Goal: Task Accomplishment & Management: Use online tool/utility

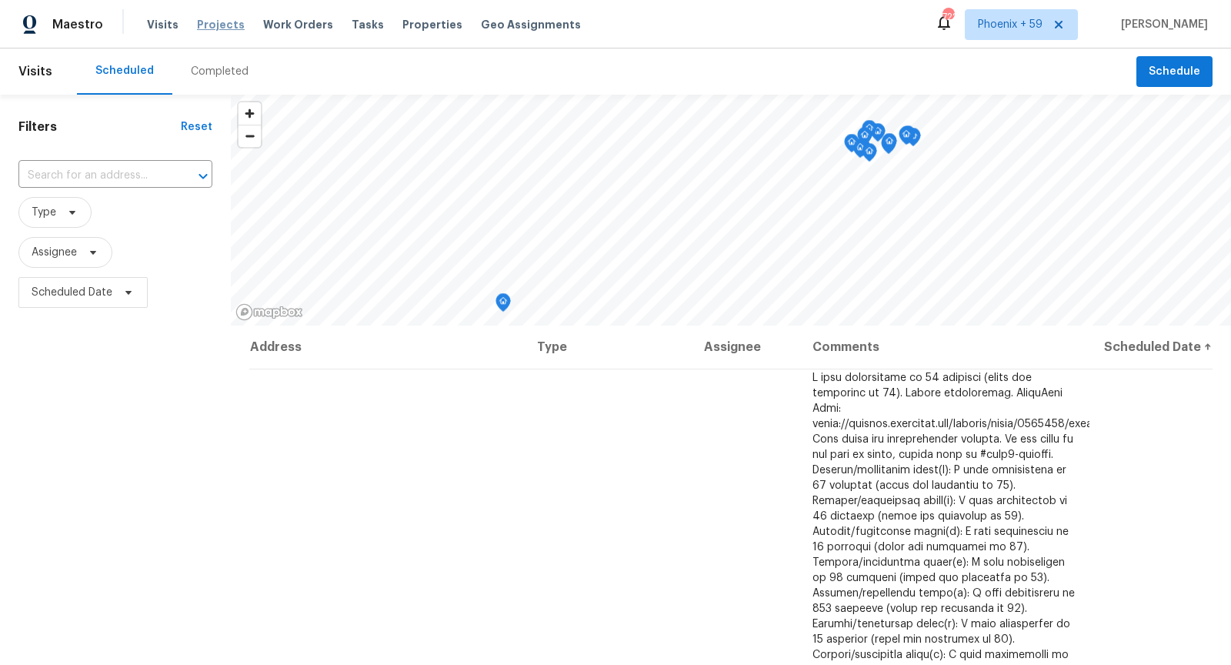
click at [216, 21] on span "Projects" at bounding box center [221, 24] width 48 height 15
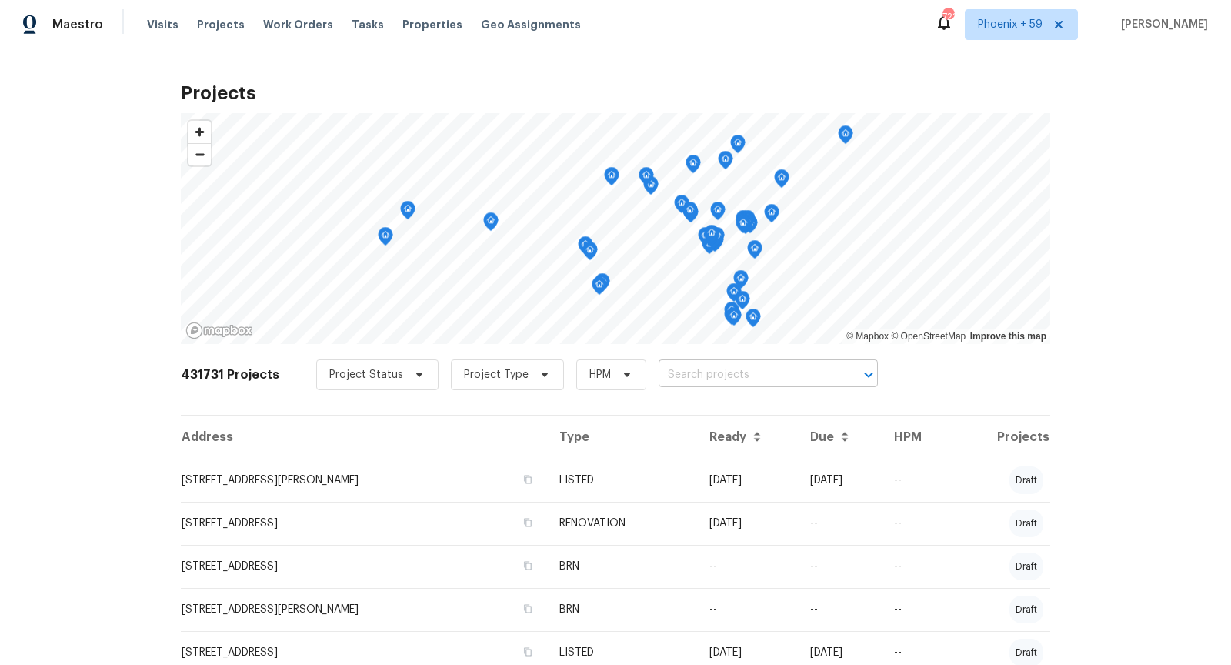
click at [778, 379] on input "text" at bounding box center [747, 375] width 176 height 24
type input "1327 [PERSON_NAME]"
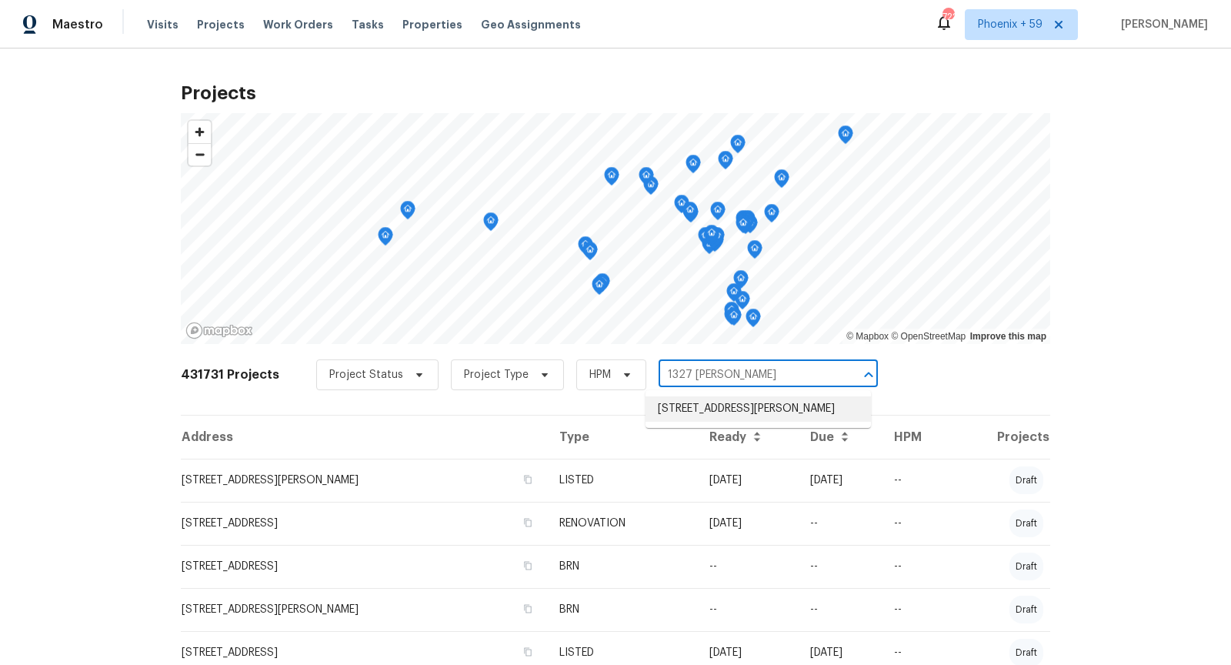
click at [746, 417] on li "[STREET_ADDRESS][PERSON_NAME]" at bounding box center [758, 408] width 225 height 25
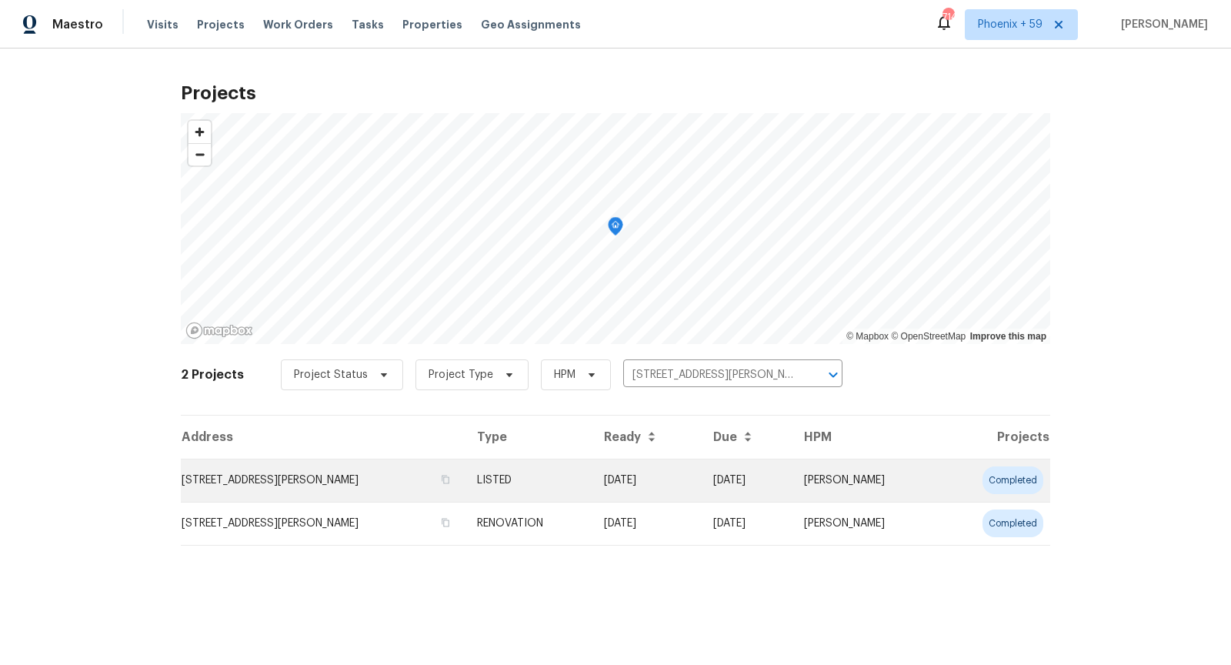
click at [351, 478] on td "[STREET_ADDRESS][PERSON_NAME]" at bounding box center [323, 480] width 284 height 43
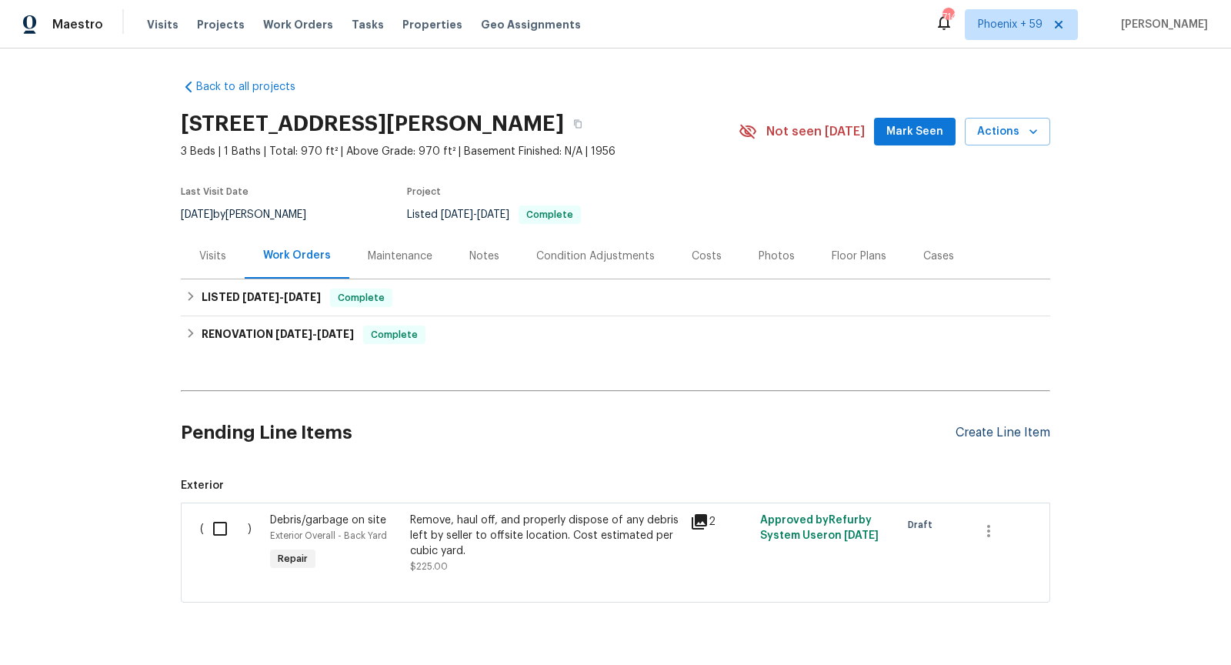
click at [1010, 426] on div "Create Line Item" at bounding box center [1003, 433] width 95 height 15
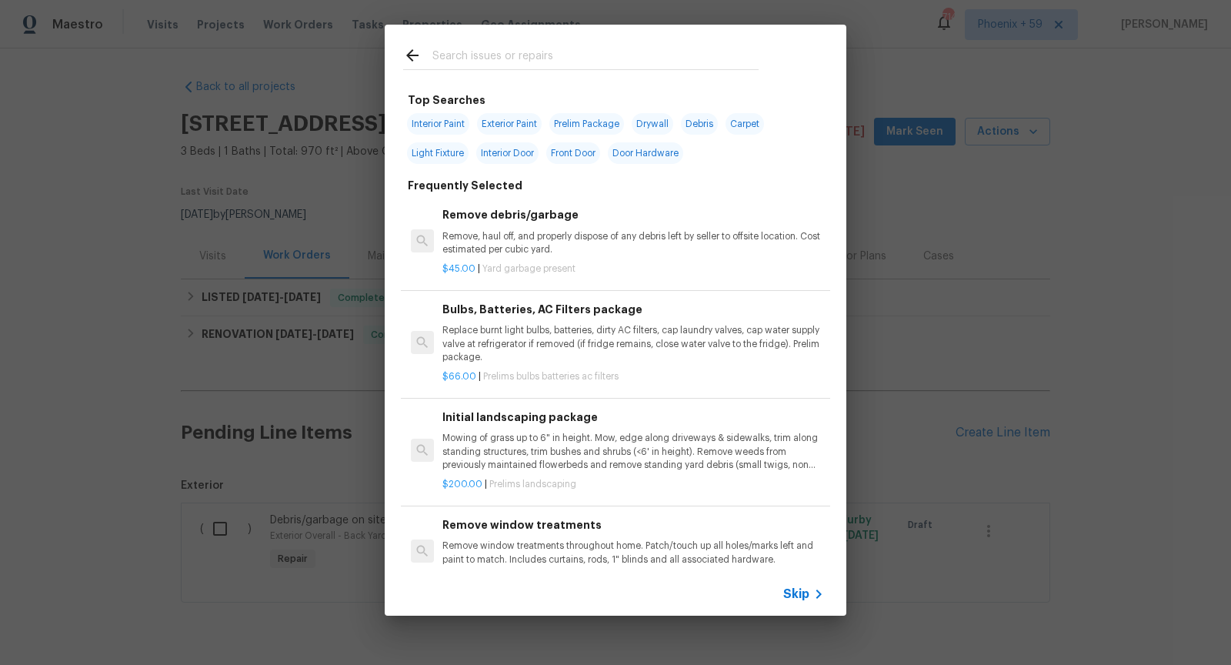
click at [813, 594] on icon at bounding box center [819, 594] width 18 height 18
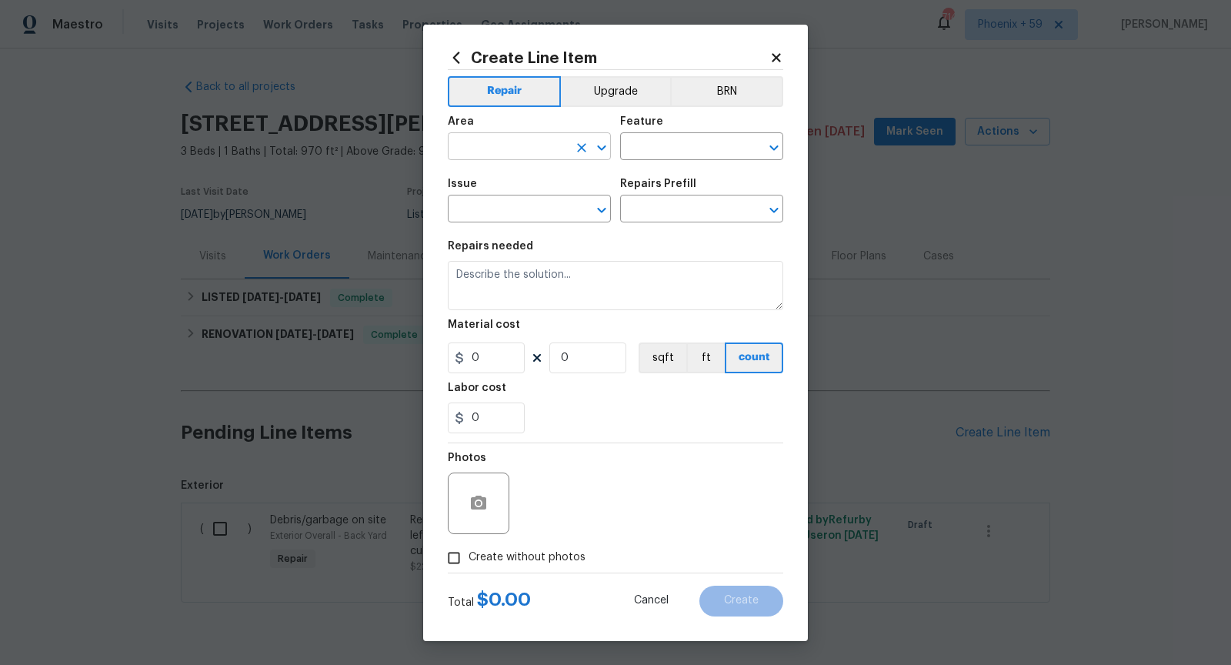
click at [565, 153] on input "text" at bounding box center [508, 148] width 120 height 24
click at [519, 204] on li "Interior Overall" at bounding box center [529, 207] width 163 height 25
type input "Interior Overall"
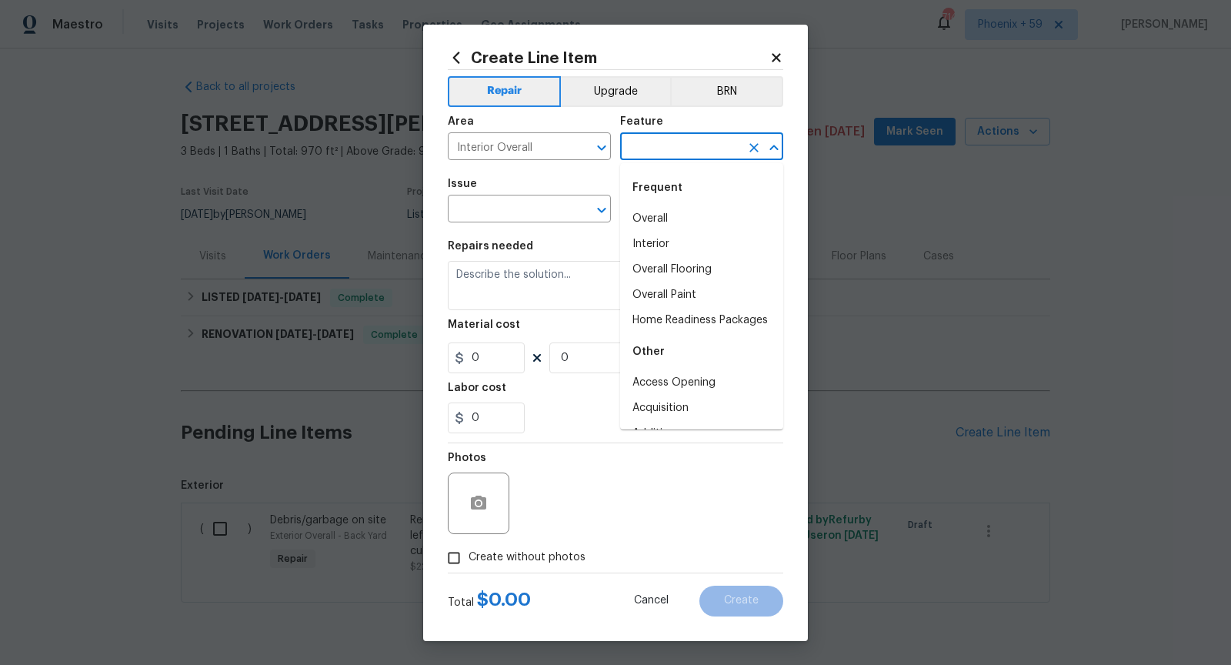
click at [653, 152] on input "text" at bounding box center [680, 148] width 120 height 24
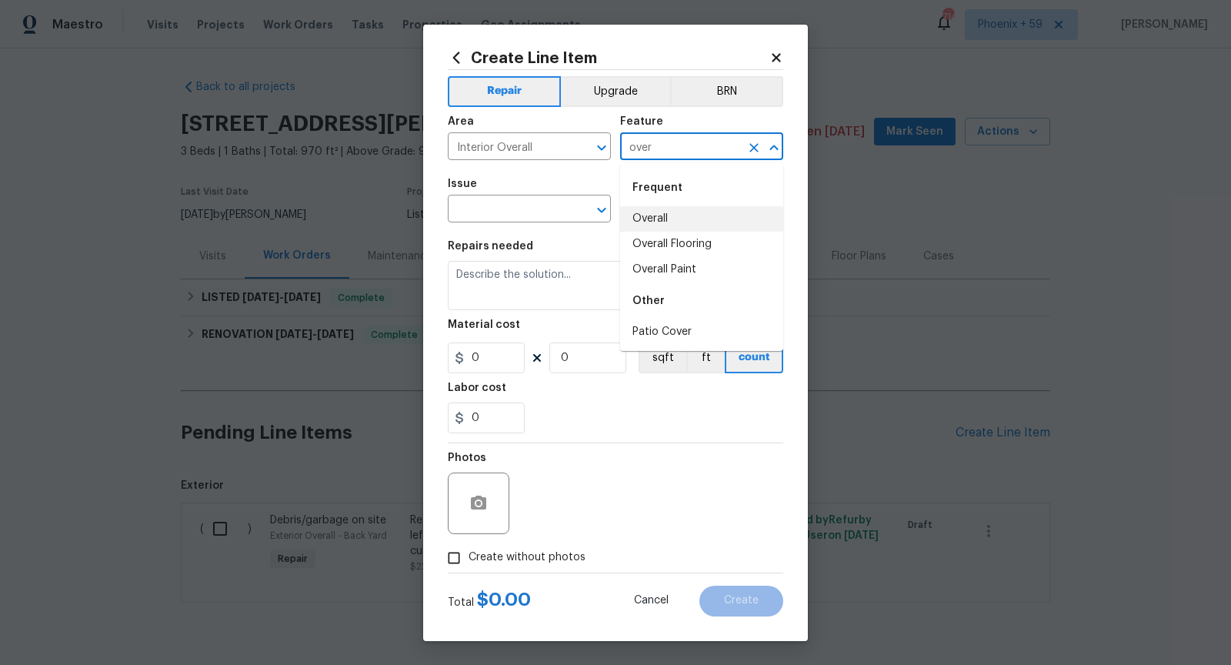
click at [669, 218] on li "Overall" at bounding box center [701, 218] width 163 height 25
type input "Overall"
click at [513, 218] on input "text" at bounding box center [508, 211] width 120 height 24
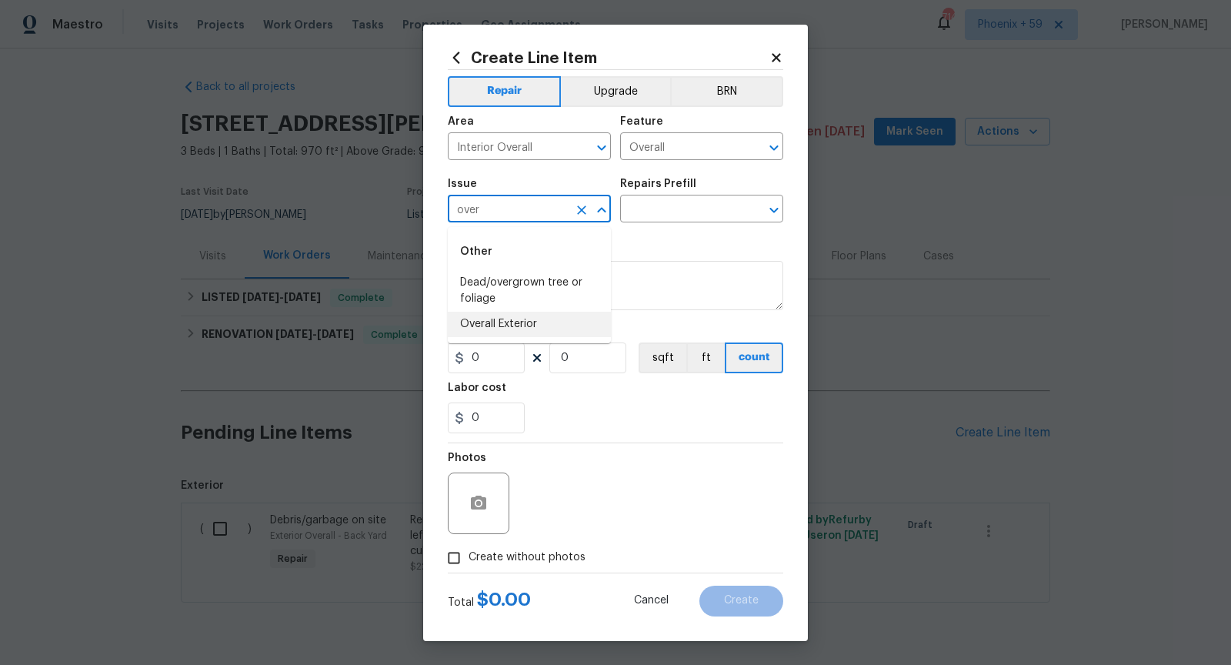
click at [529, 322] on li "Overall Exterior" at bounding box center [529, 324] width 163 height 25
type input "Overall Exterior"
click at [651, 216] on input "text" at bounding box center [680, 211] width 120 height 24
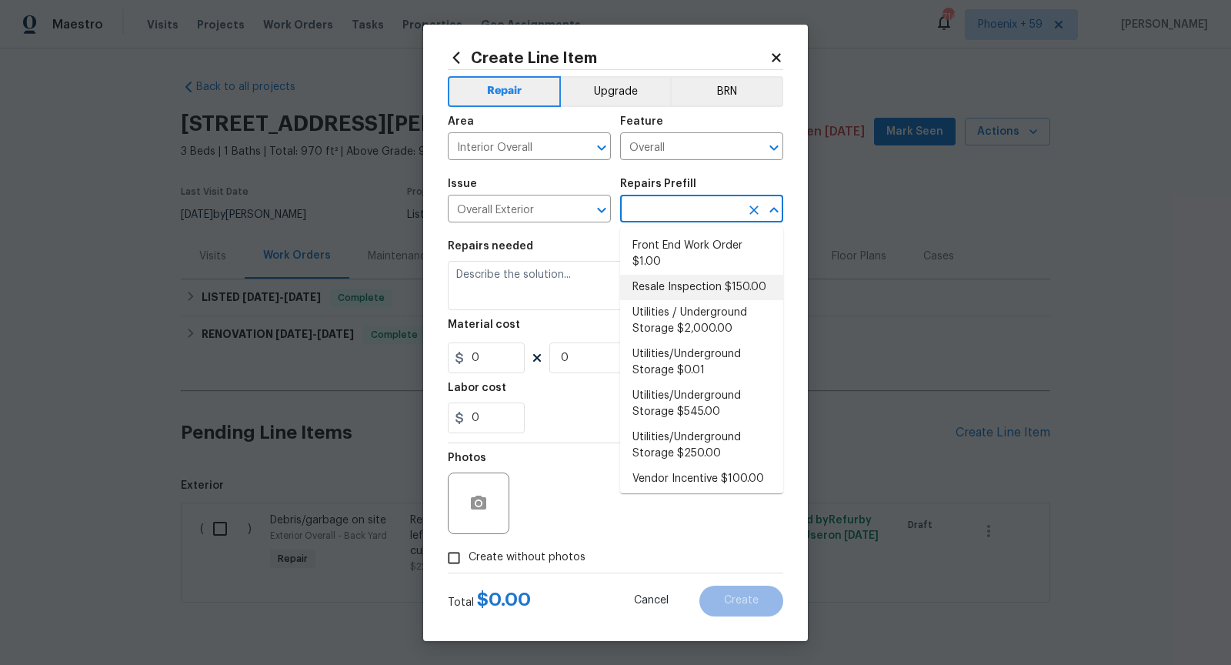
click at [682, 287] on li "Resale Inspection $150.00" at bounding box center [701, 287] width 163 height 25
type input "Resale Inspection $150.00"
type textarea "POS Inspection Attendance and Documentation: Attend scheduled Point of Sale (PO…"
type input "1"
type input "150"
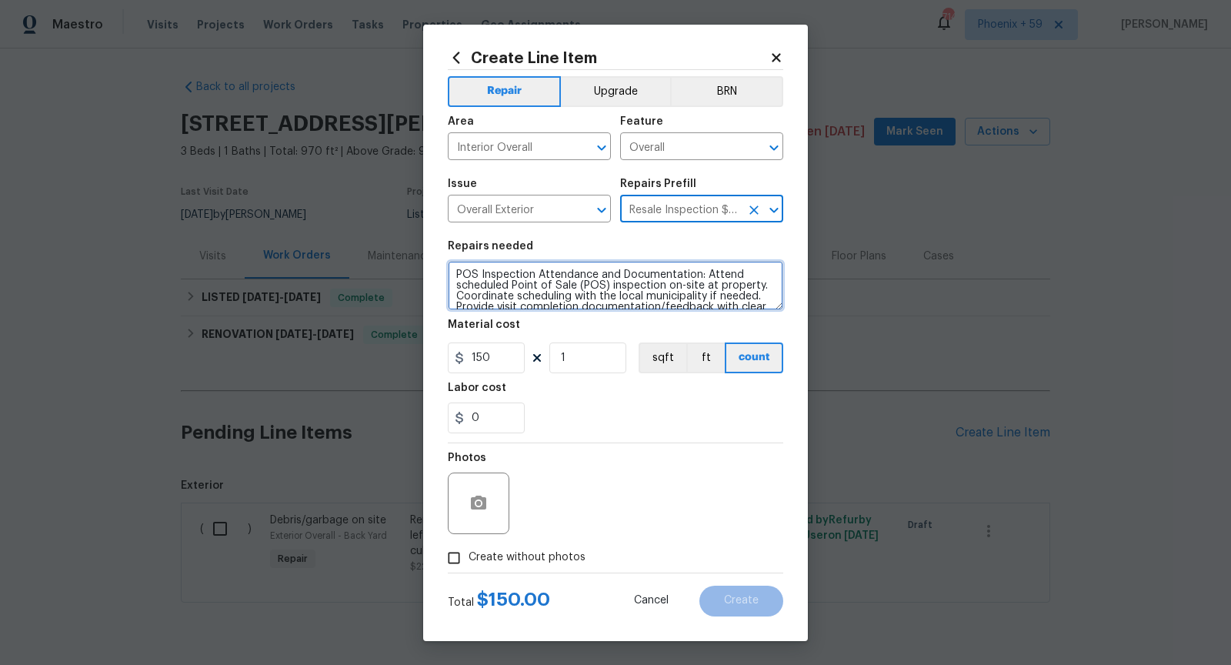
click at [588, 287] on textarea "POS Inspection Attendance and Documentation: Attend scheduled Point of Sale (PO…" at bounding box center [616, 285] width 336 height 49
drag, startPoint x: 599, startPoint y: 273, endPoint x: 739, endPoint y: 277, distance: 139.3
click at [739, 277] on textarea "POS Inspection Attendance and Documentation: Attend scheduled Point of Sale (PO…" at bounding box center [616, 285] width 336 height 49
drag, startPoint x: 600, startPoint y: 277, endPoint x: 443, endPoint y: 271, distance: 157.1
click at [444, 272] on div "Create Line Item Repair Upgrade BRN Area Interior Overall ​ Feature Overall ​ I…" at bounding box center [615, 333] width 385 height 616
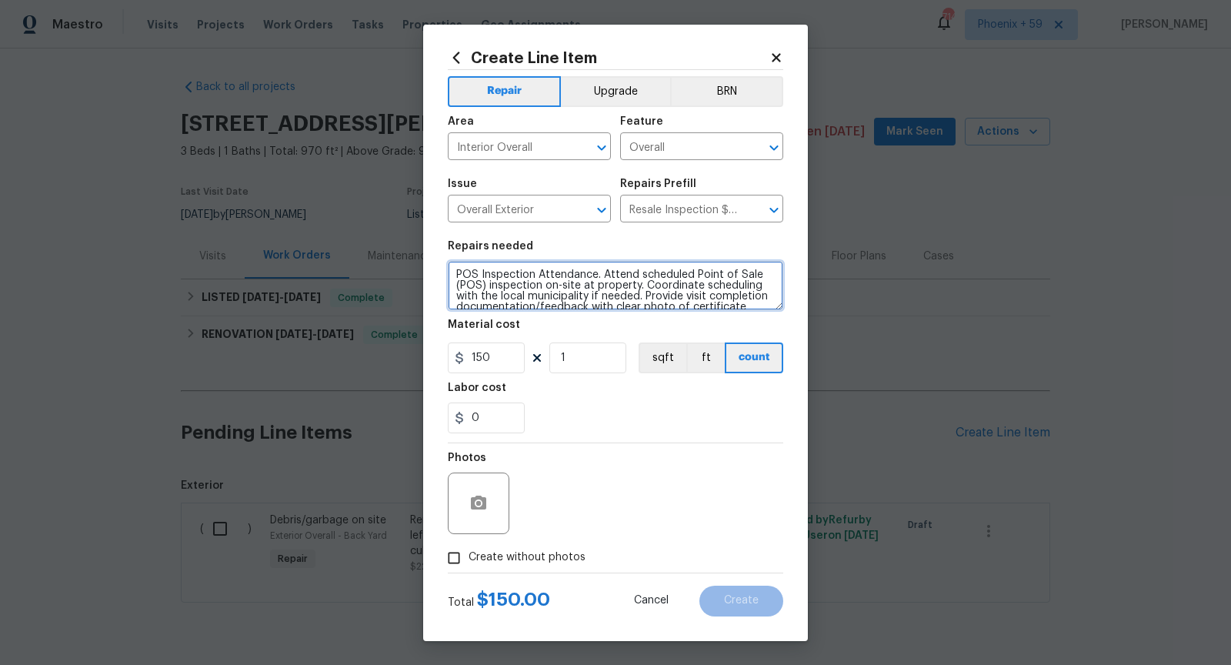
click at [493, 275] on textarea "POS Inspection Attendance. Attend scheduled Point of Sale (POS) inspection on-s…" at bounding box center [616, 285] width 336 height 49
drag, startPoint x: 602, startPoint y: 276, endPoint x: 541, endPoint y: 271, distance: 61.0
click at [541, 271] on textarea "POS Inspection Attendance. Attend scheduled Point of Sale (POS) inspection on-s…" at bounding box center [616, 285] width 336 height 49
click at [600, 276] on textarea "POS Inspection Attendance. Attend scheduled Point of Sale (POS) inspection on-s…" at bounding box center [616, 285] width 336 height 49
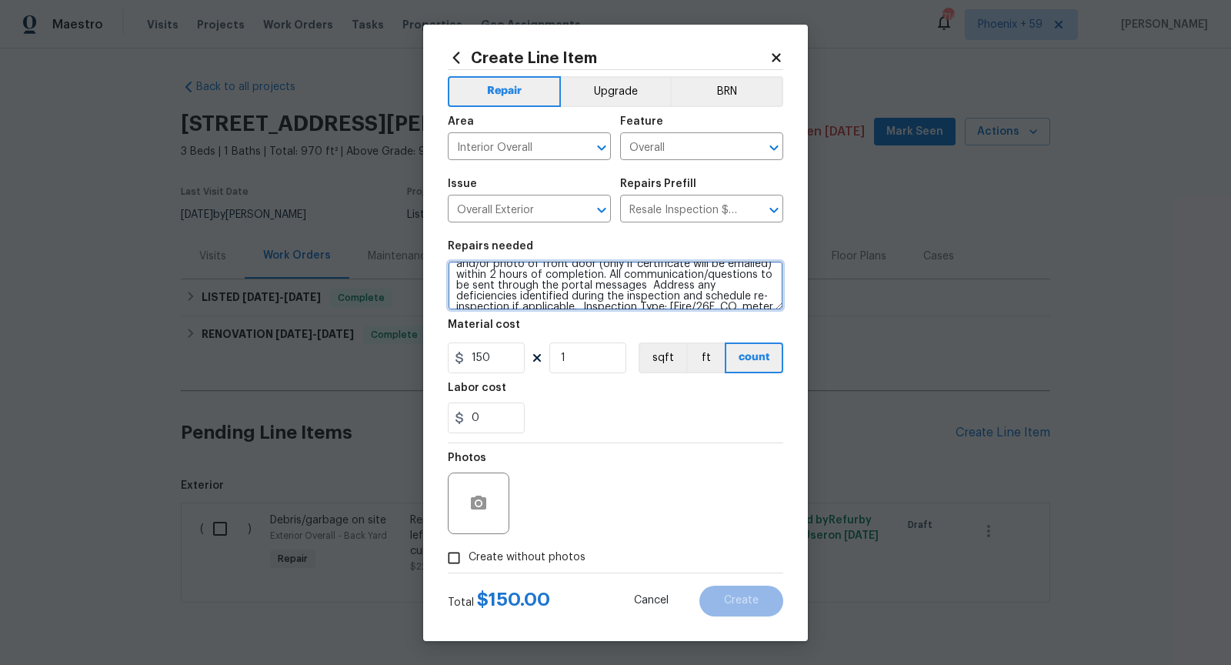
drag, startPoint x: 642, startPoint y: 276, endPoint x: 606, endPoint y: 288, distance: 37.5
click at [606, 288] on textarea "POS Inspection Attendance. Attend scheduled Point of Sale (POS) inspection on-s…" at bounding box center [616, 285] width 336 height 49
drag, startPoint x: 641, startPoint y: 271, endPoint x: 515, endPoint y: 286, distance: 127.1
click at [515, 286] on textarea "POS Inspection Attendance. Attend scheduled Point of Sale (POS) inspection on-s…" at bounding box center [616, 285] width 336 height 49
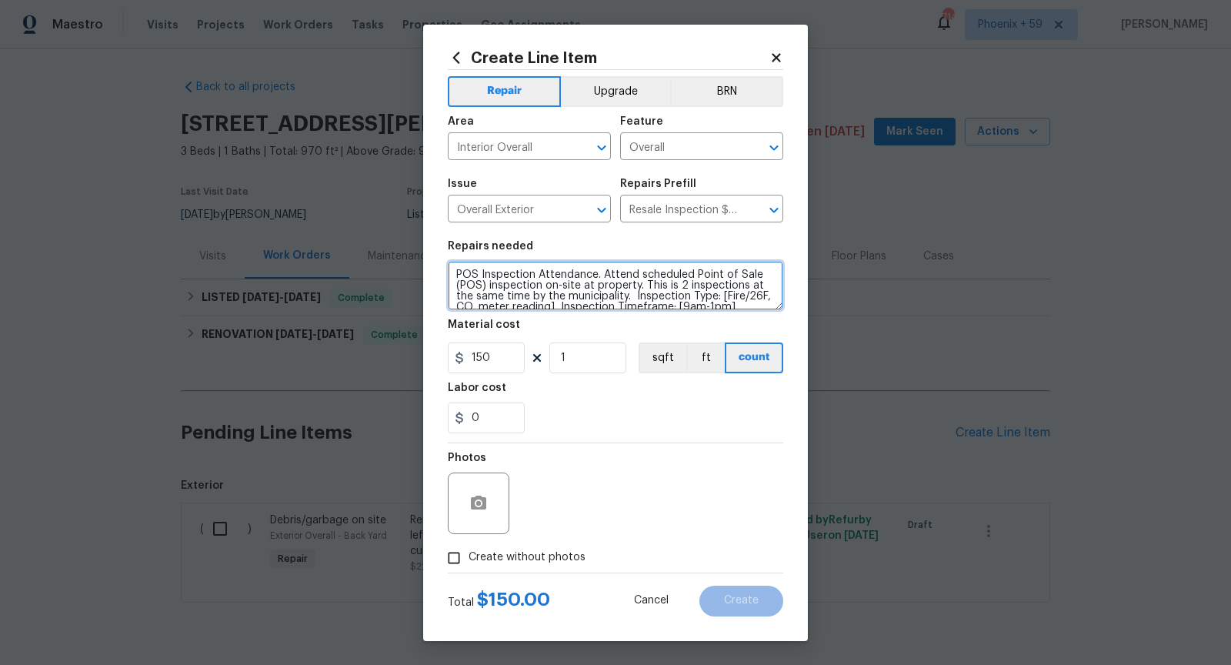
scroll to position [10, 0]
click at [676, 276] on textarea "POS Inspection Attendance. Attend scheduled Point of Sale (POS) inspection on-s…" at bounding box center [616, 285] width 336 height 49
click at [585, 289] on textarea "POS Inspection Attendance. Attend scheduled Point of Sale (POS) inspection on-s…" at bounding box center [616, 285] width 336 height 49
click at [628, 290] on textarea "POS Inspection Attendance. Attend scheduled Point of Sale (POS) inspection on-s…" at bounding box center [616, 285] width 336 height 49
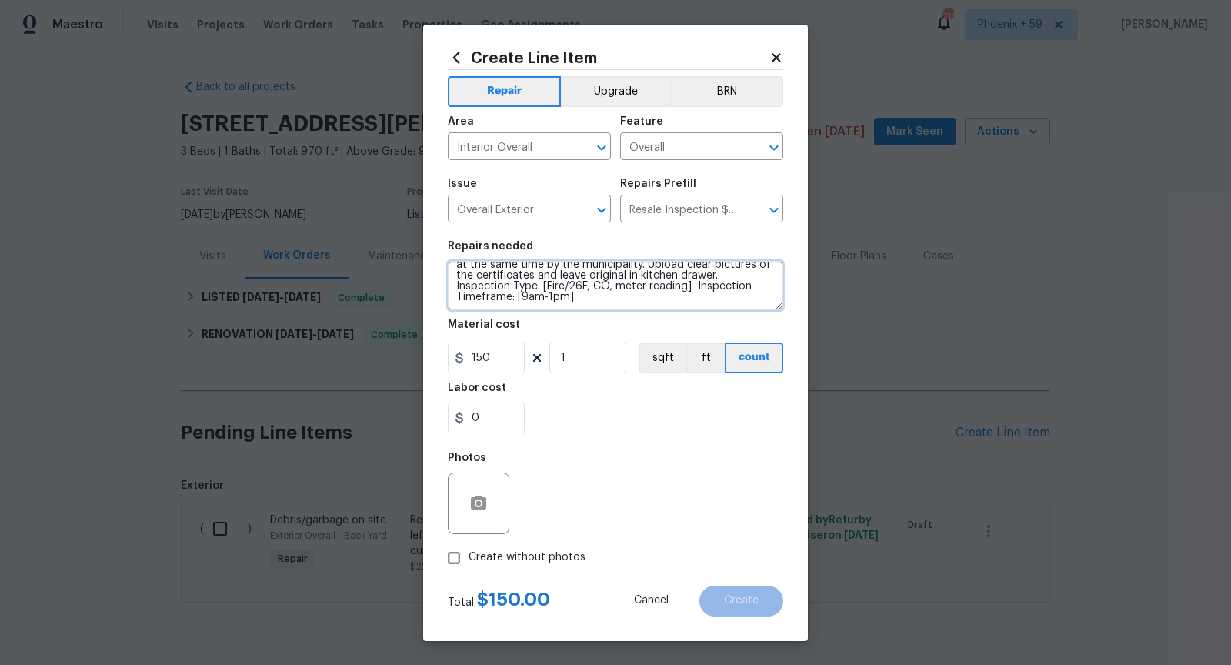
drag, startPoint x: 700, startPoint y: 289, endPoint x: 742, endPoint y: 311, distance: 47.5
click at [742, 311] on section "Repairs needed POS Inspection Attendance. Attend scheduled Point of Sale (POS) …" at bounding box center [616, 337] width 336 height 211
click at [615, 277] on textarea "POS Inspection Attendance. Attend scheduled Point of Sale (POS) inspection on-s…" at bounding box center [616, 285] width 336 height 49
click at [673, 296] on textarea "POS Inspection Attendance. Attend scheduled Point of Sale (POS) inspection on-s…" at bounding box center [616, 285] width 336 height 49
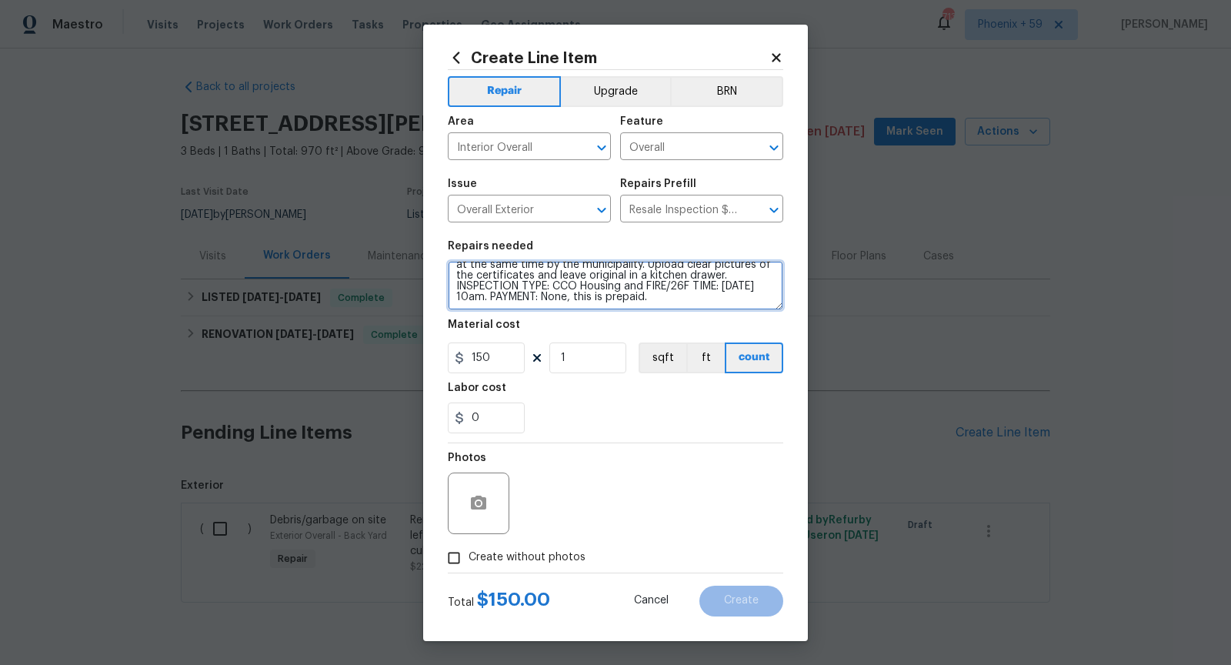
type textarea "POS Inspection Attendance. Attend scheduled Point of Sale (POS) inspection on-s…"
click at [450, 563] on input "Create without photos" at bounding box center [453, 557] width 29 height 29
checkbox input "true"
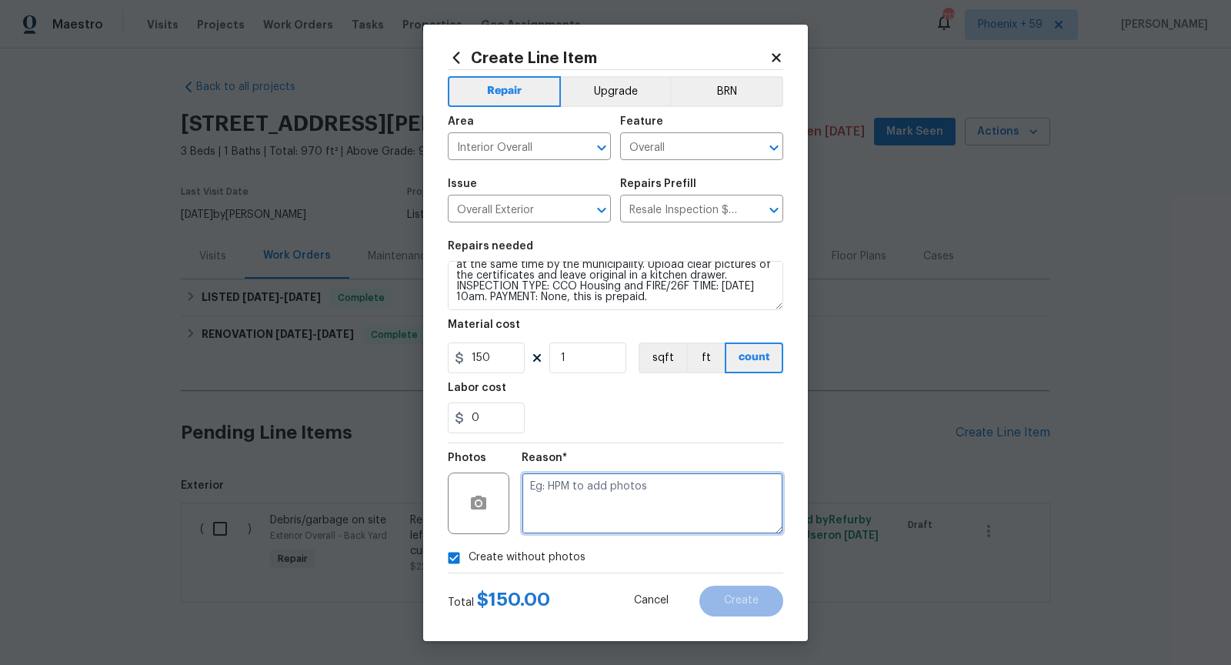
click at [593, 502] on textarea at bounding box center [653, 504] width 262 height 62
type textarea "n/a"
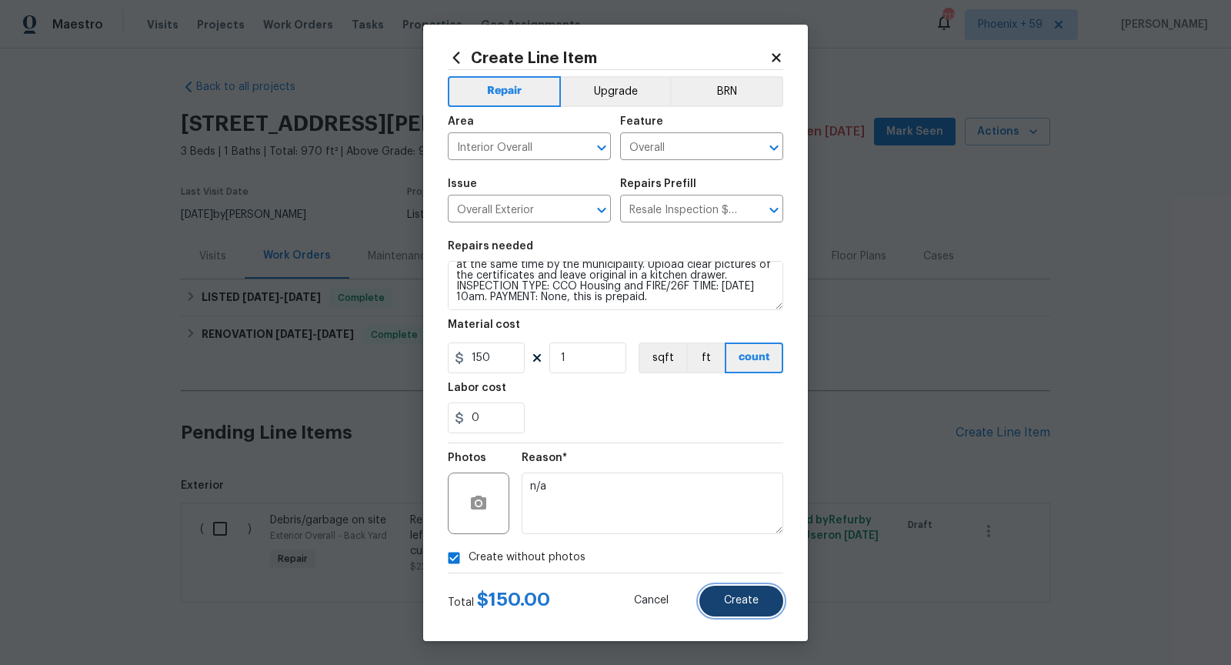
click at [751, 599] on span "Create" at bounding box center [741, 601] width 35 height 12
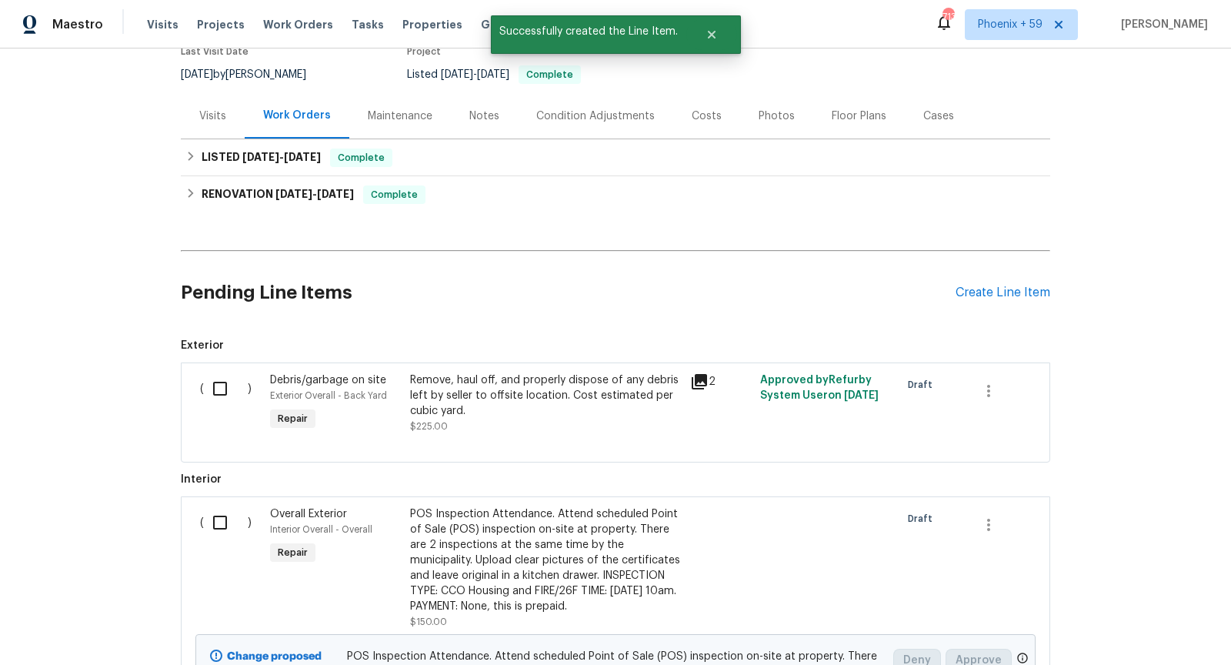
scroll to position [195, 0]
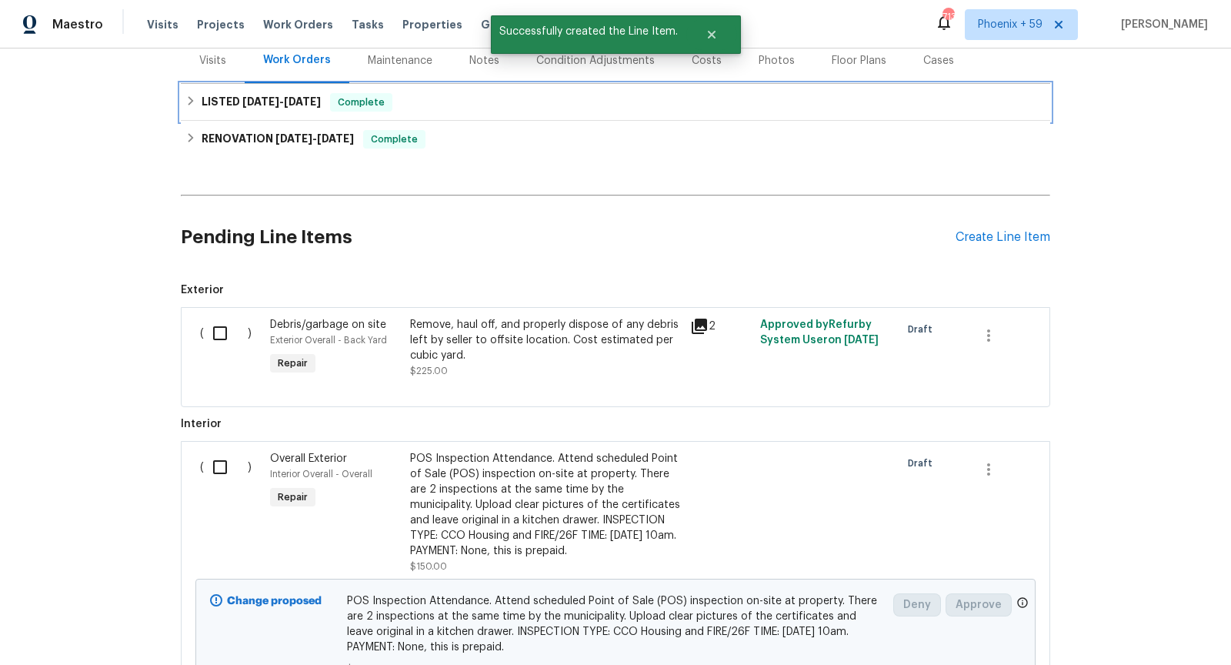
click at [476, 112] on div "LISTED [DATE] - [DATE] Complete" at bounding box center [616, 102] width 870 height 37
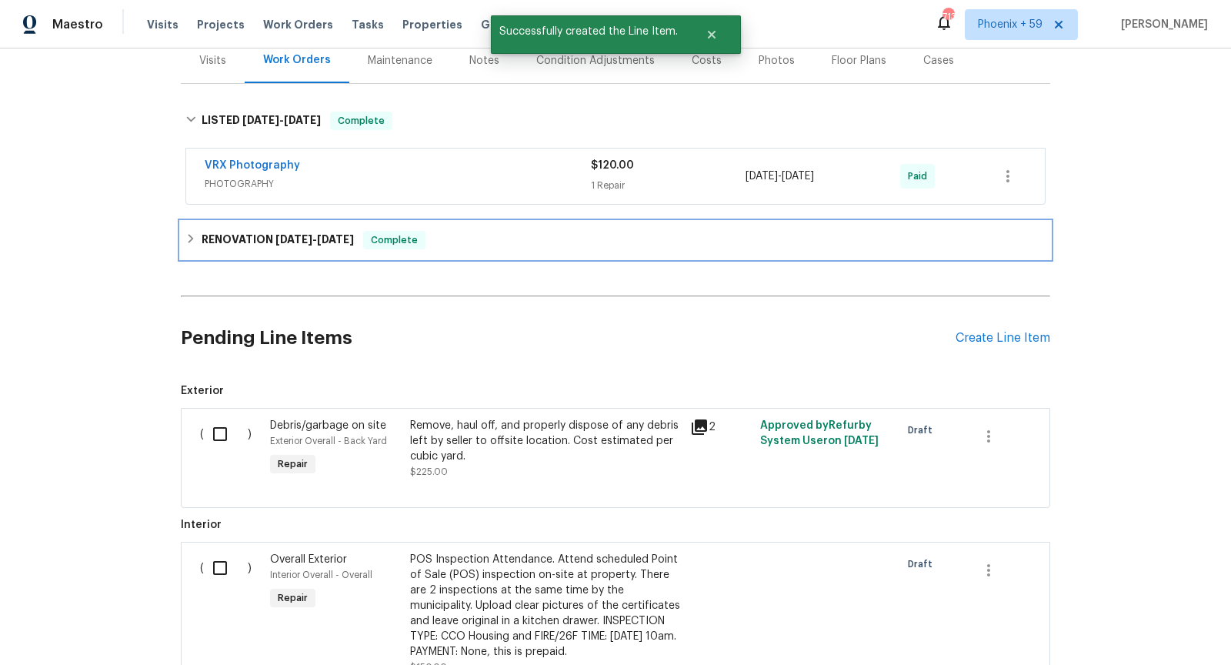
click at [494, 235] on div "RENOVATION [DATE] - [DATE] Complete" at bounding box center [615, 240] width 860 height 18
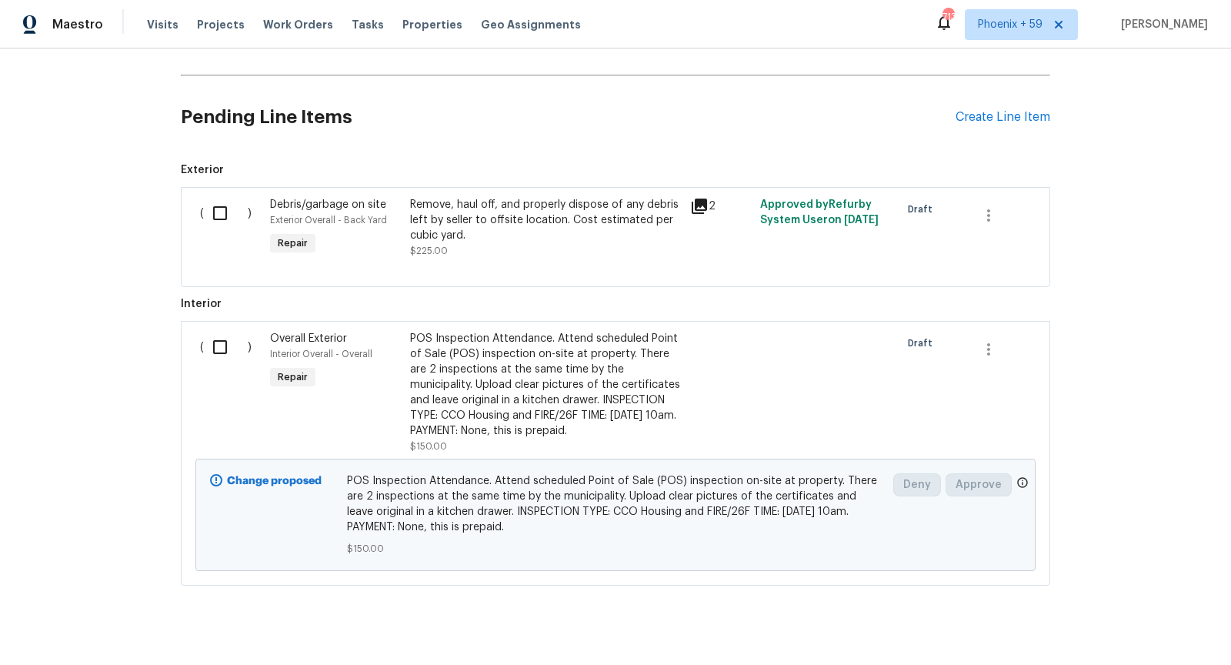
scroll to position [736, 0]
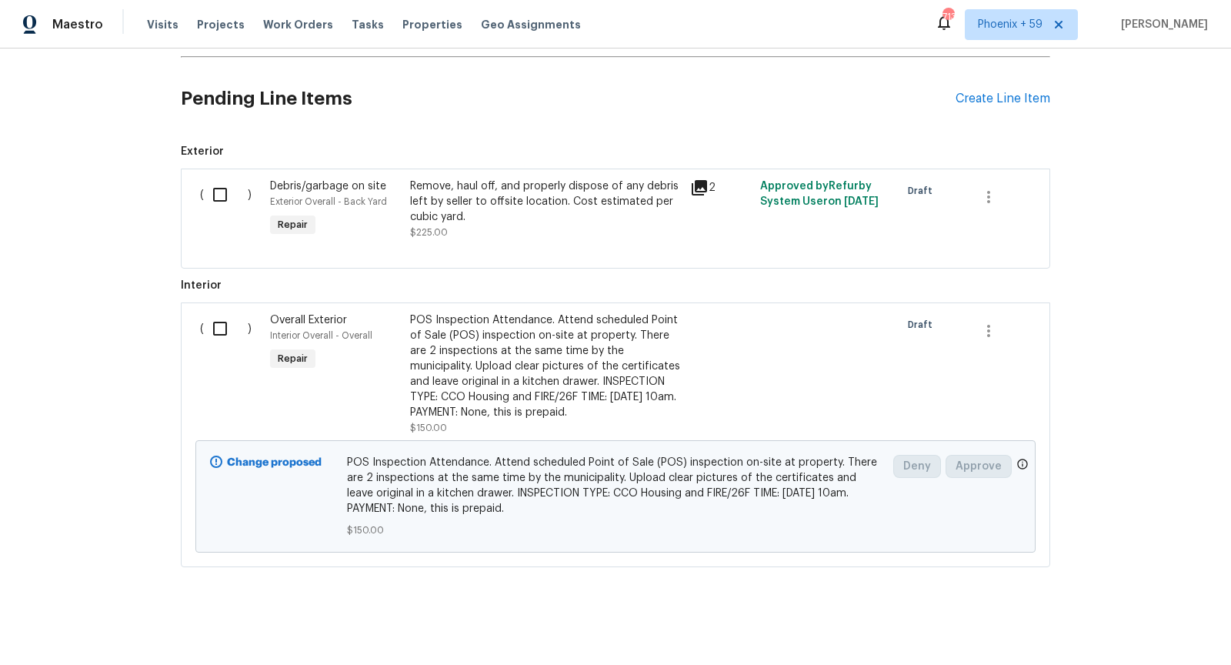
click at [221, 324] on input "checkbox" at bounding box center [226, 328] width 44 height 32
checkbox input "true"
click at [1187, 624] on span "Create Work Order" at bounding box center [1143, 626] width 102 height 19
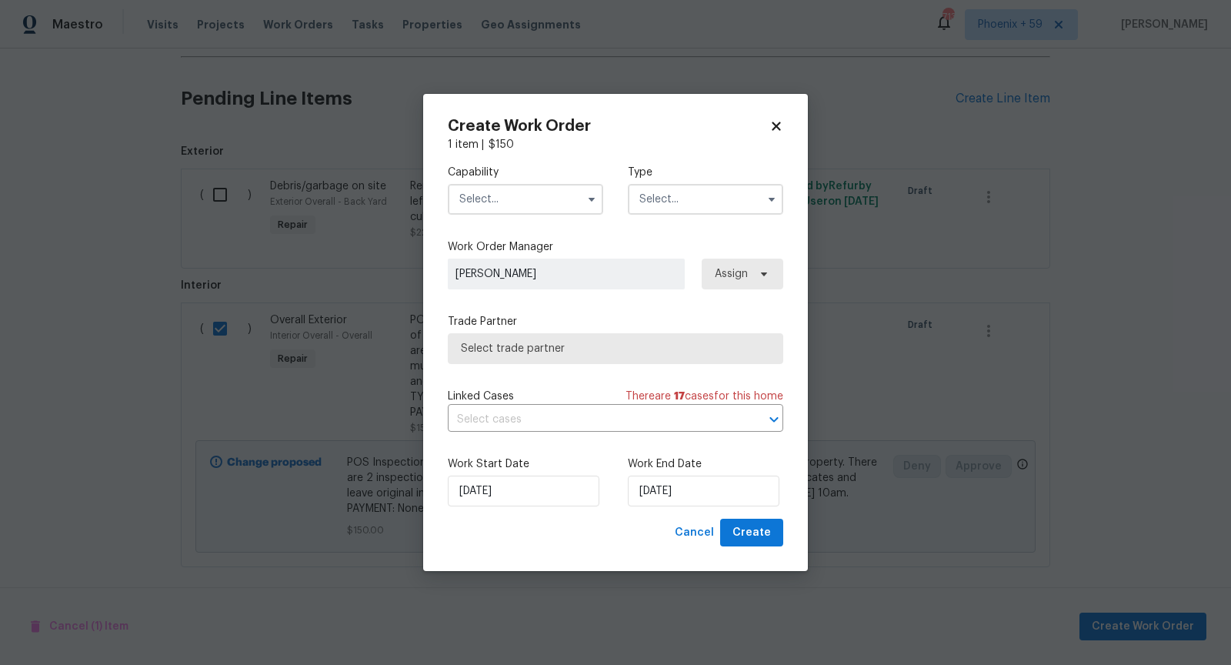
click at [558, 202] on input "text" at bounding box center [525, 199] width 155 height 31
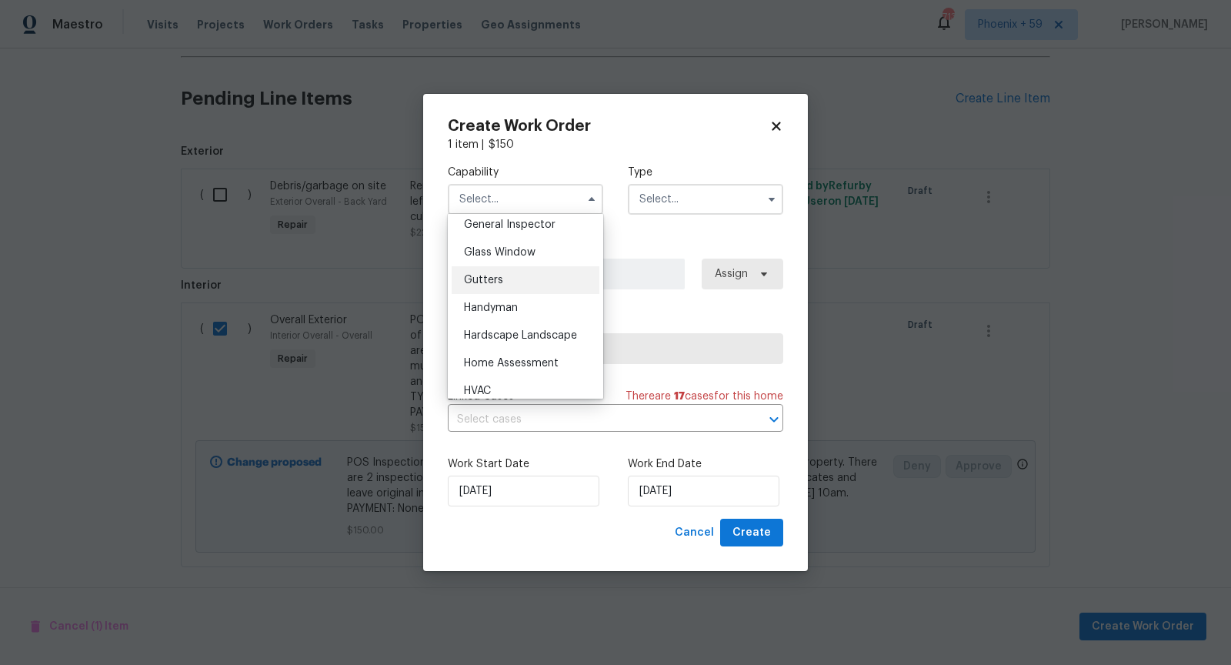
scroll to position [772, 0]
click at [544, 294] on div "Handyman" at bounding box center [526, 306] width 148 height 28
type input "Handyman"
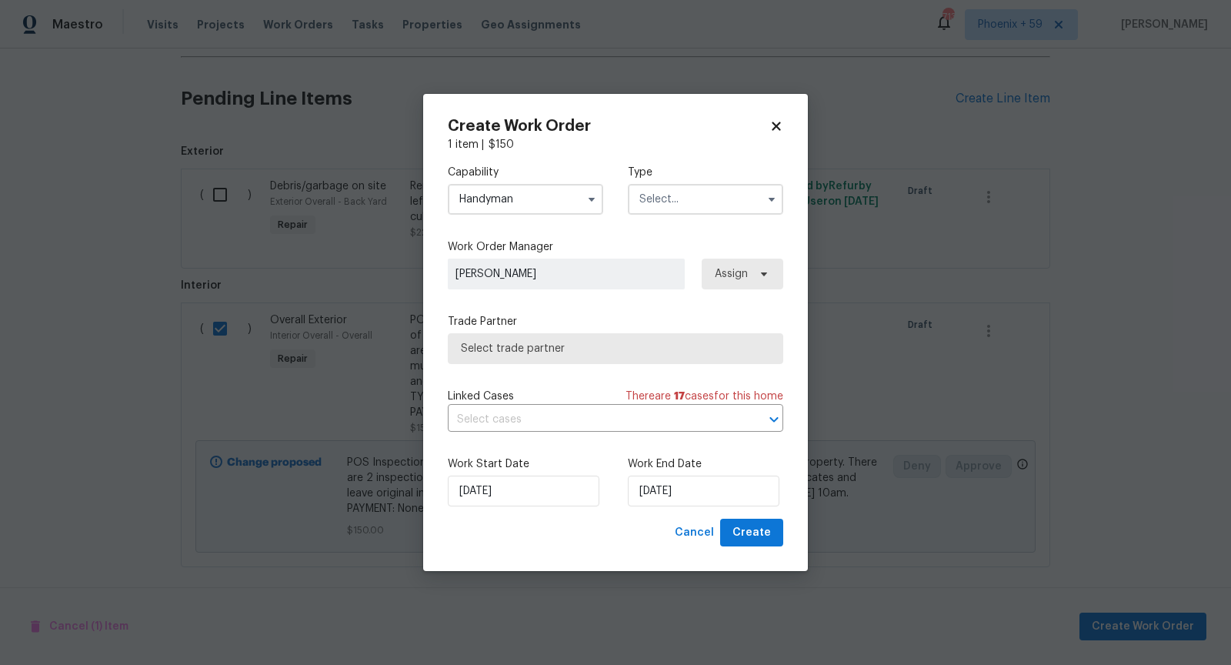
click at [736, 193] on input "text" at bounding box center [705, 199] width 155 height 31
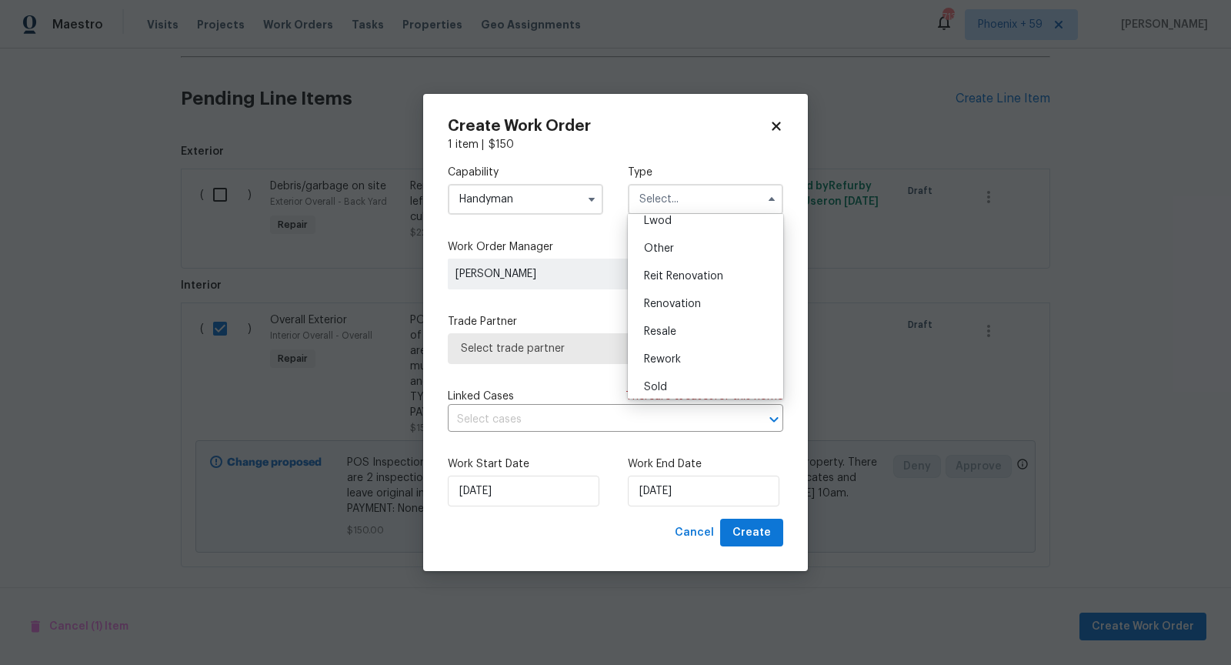
scroll to position [179, 0]
click at [735, 336] on div "Resale" at bounding box center [706, 330] width 148 height 28
type input "Resale"
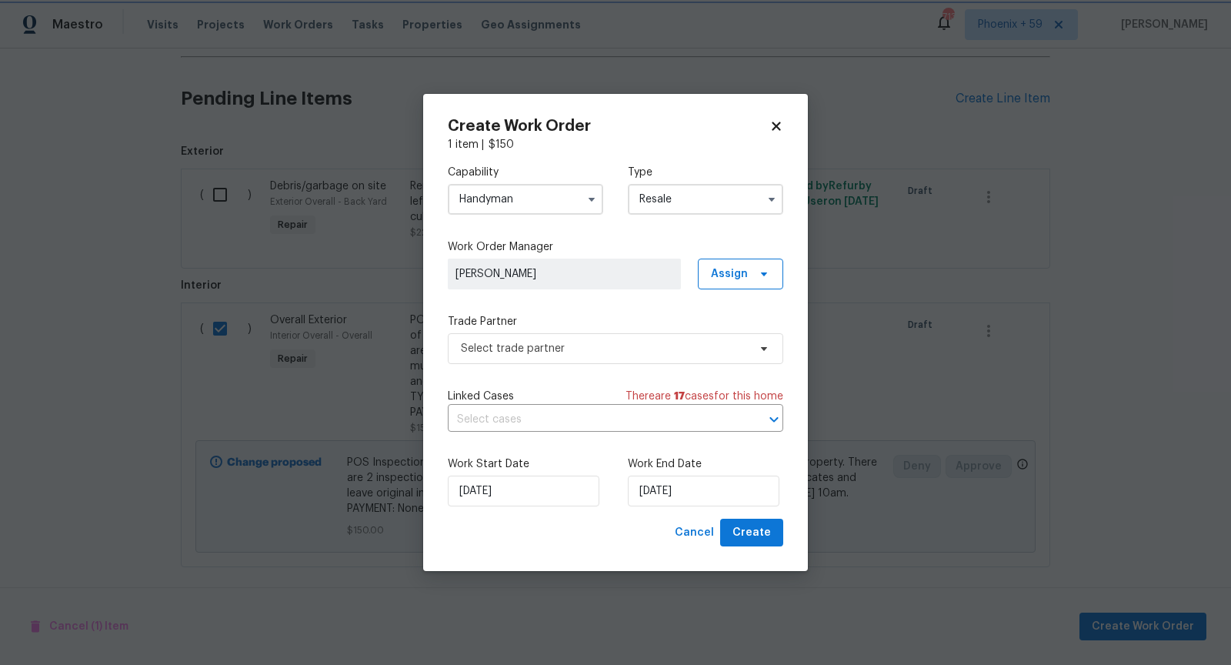
scroll to position [0, 0]
click at [690, 338] on span "Select trade partner" at bounding box center [616, 348] width 336 height 31
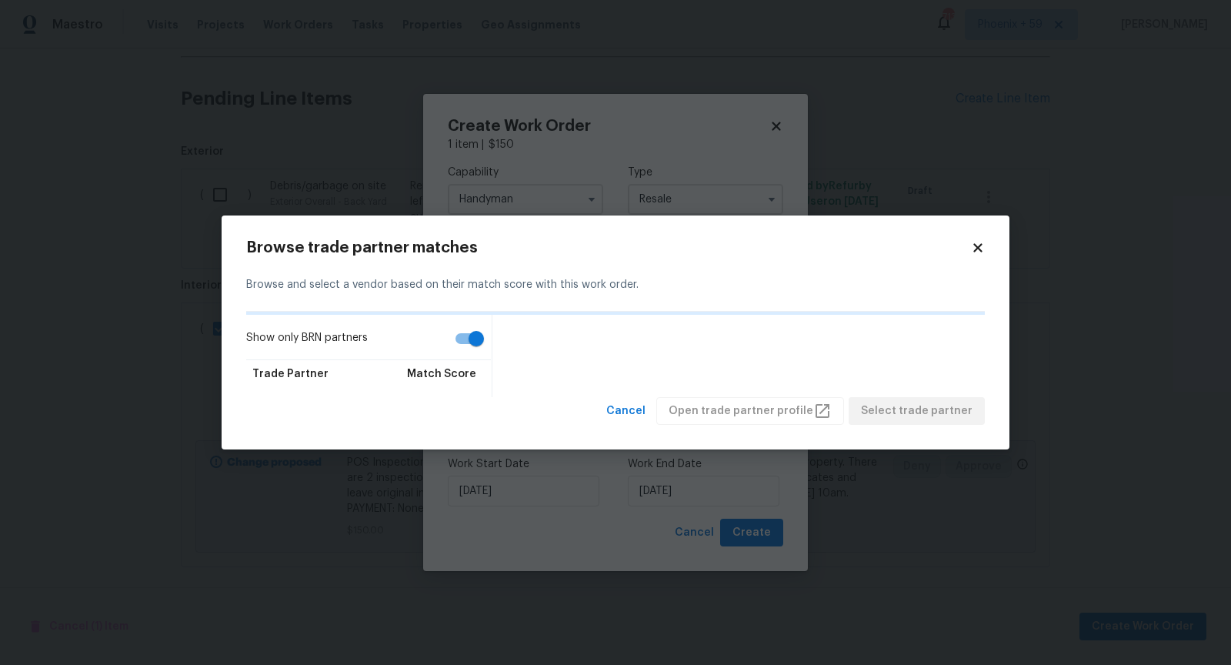
click at [459, 338] on input "Show only BRN partners" at bounding box center [476, 338] width 88 height 29
checkbox input "false"
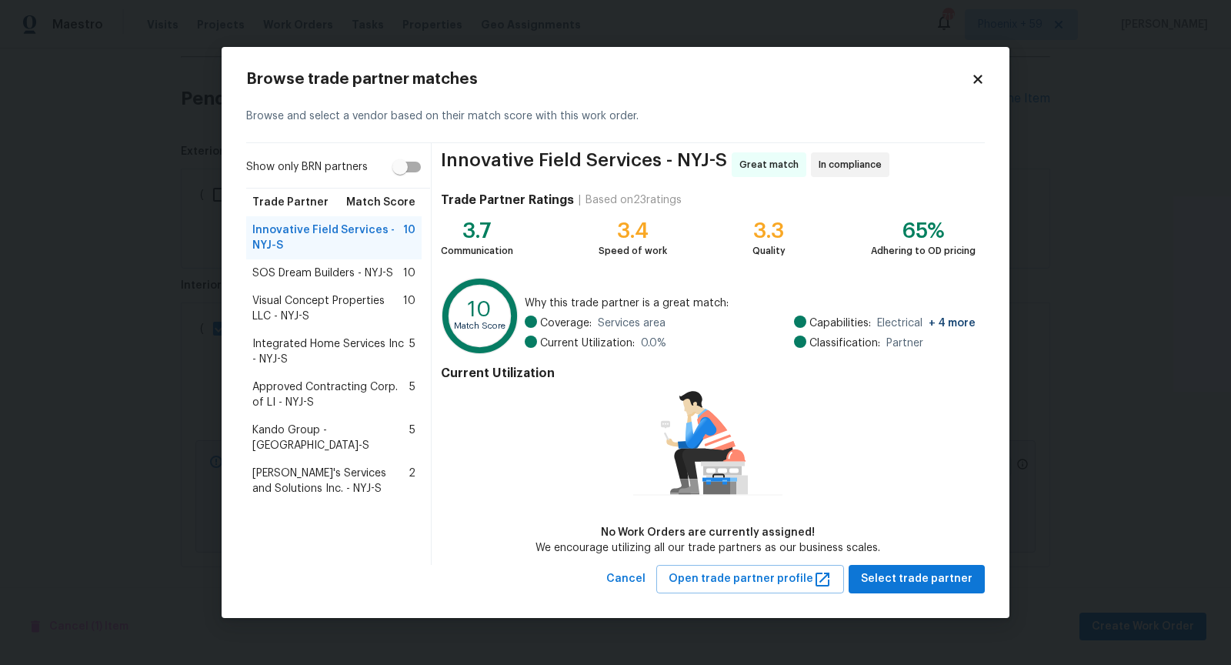
click at [345, 318] on span "Visual Concept Properties LLC - NYJ-S" at bounding box center [327, 308] width 151 height 31
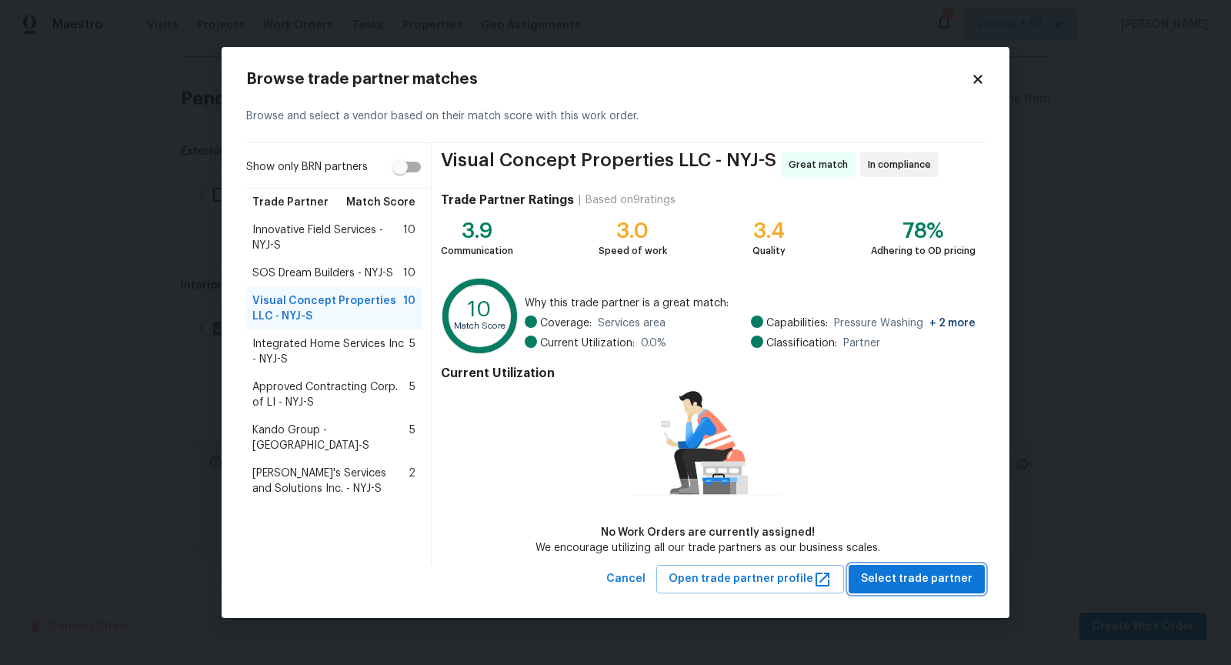
click at [937, 583] on span "Select trade partner" at bounding box center [917, 578] width 112 height 19
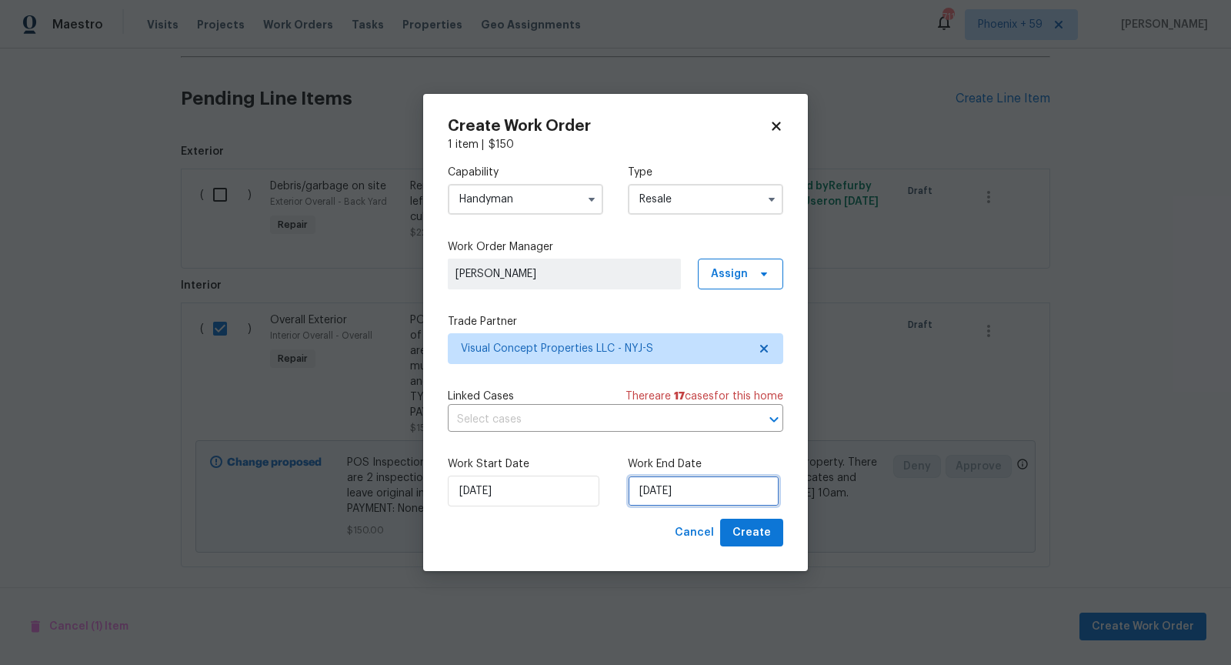
click at [692, 496] on input "[DATE]" at bounding box center [704, 491] width 152 height 31
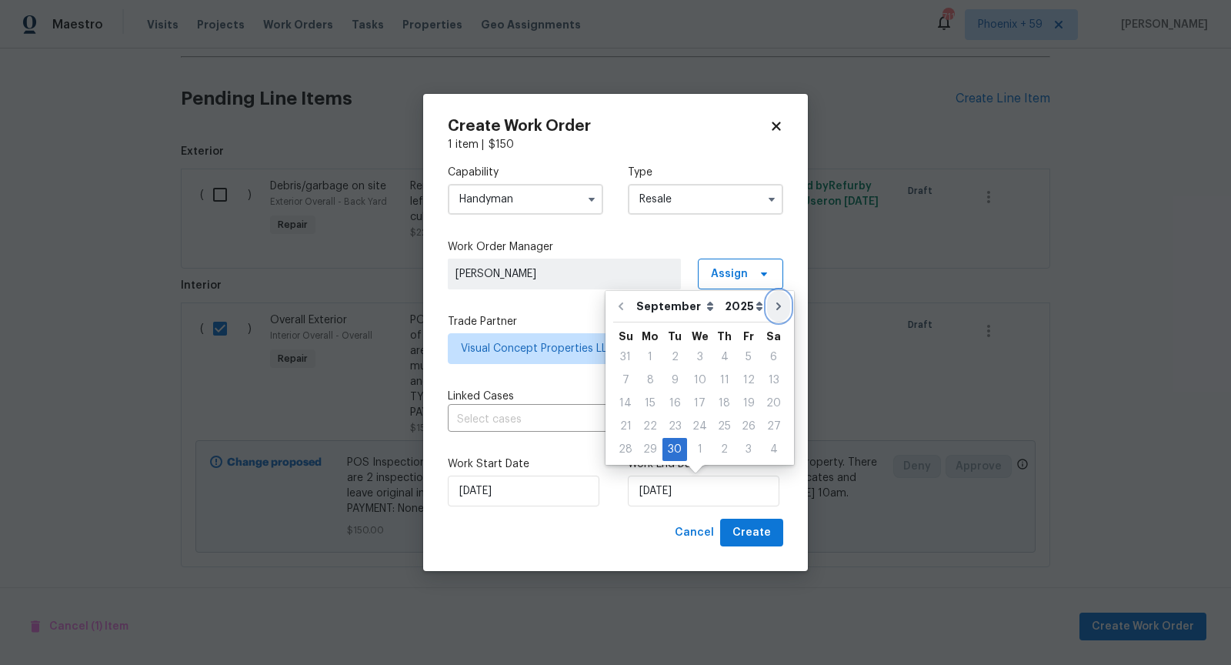
click at [773, 302] on icon "Go to next month" at bounding box center [779, 306] width 12 height 12
type input "[DATE]"
select select "9"
click at [675, 399] on div "14" at bounding box center [675, 403] width 25 height 22
type input "[DATE]"
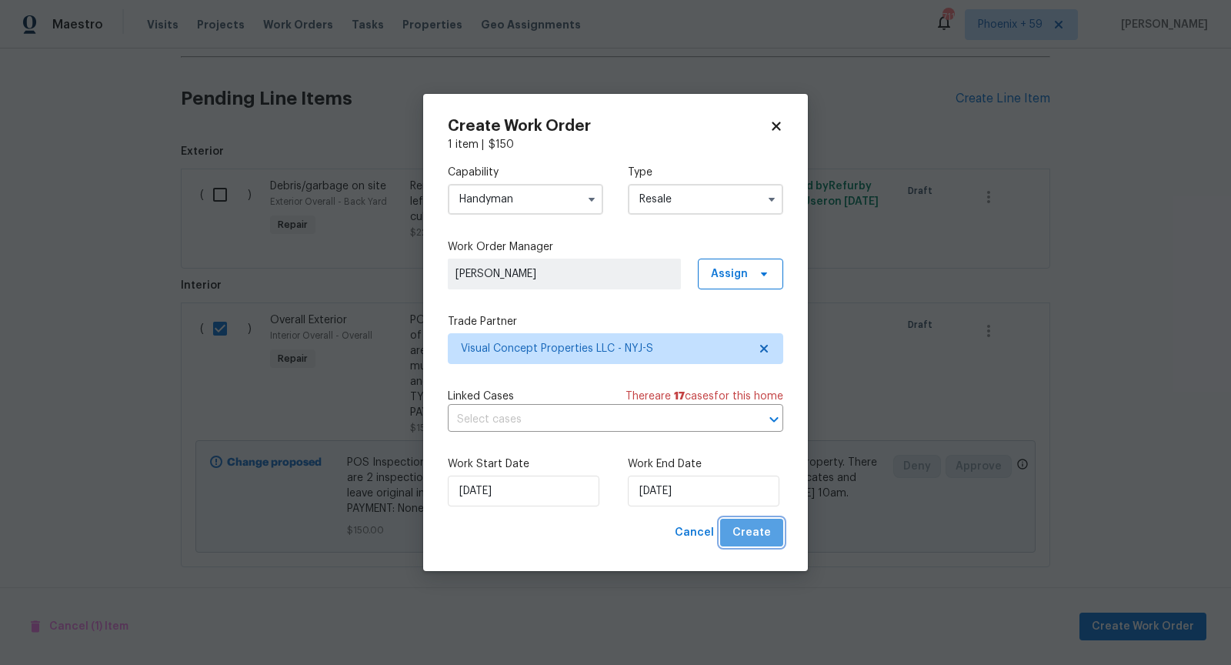
click at [768, 526] on span "Create" at bounding box center [752, 532] width 38 height 19
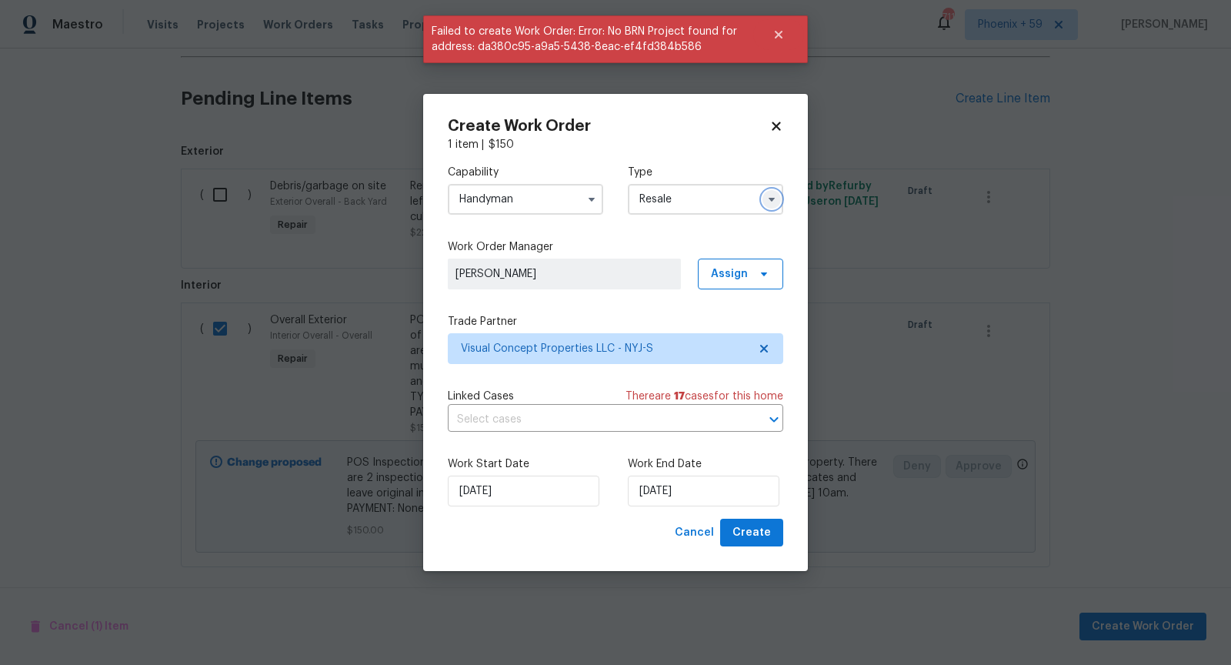
click at [766, 202] on icon "button" at bounding box center [772, 199] width 12 height 12
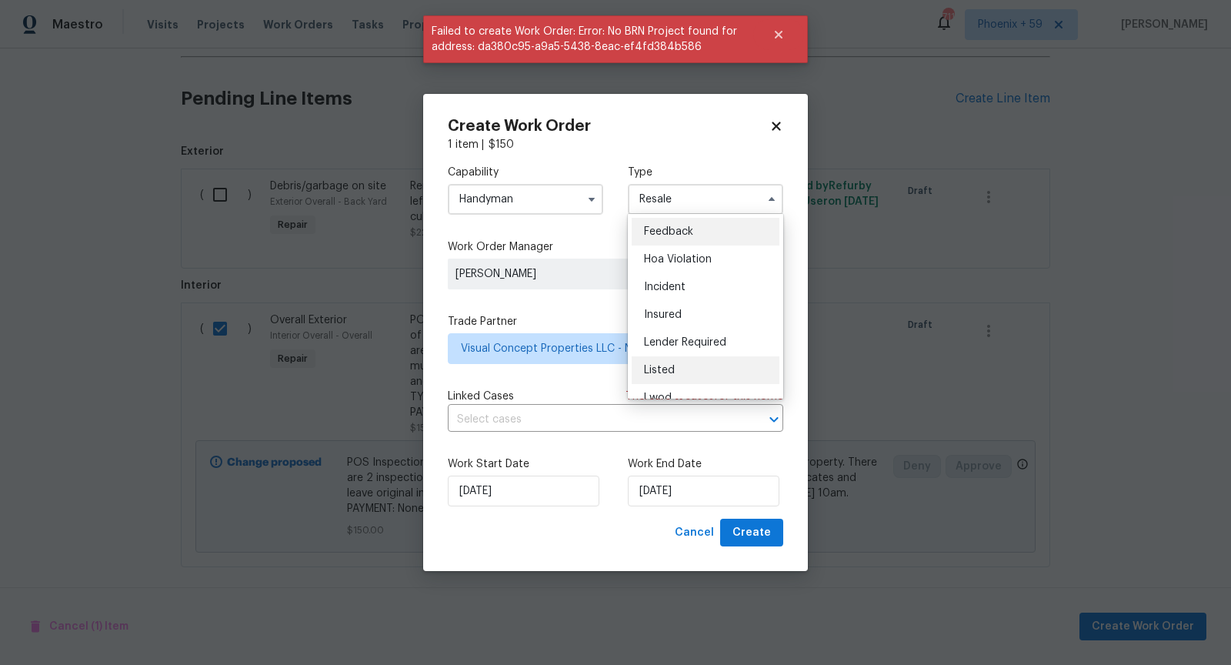
click at [738, 366] on div "Listed" at bounding box center [706, 370] width 148 height 28
type input "Listed"
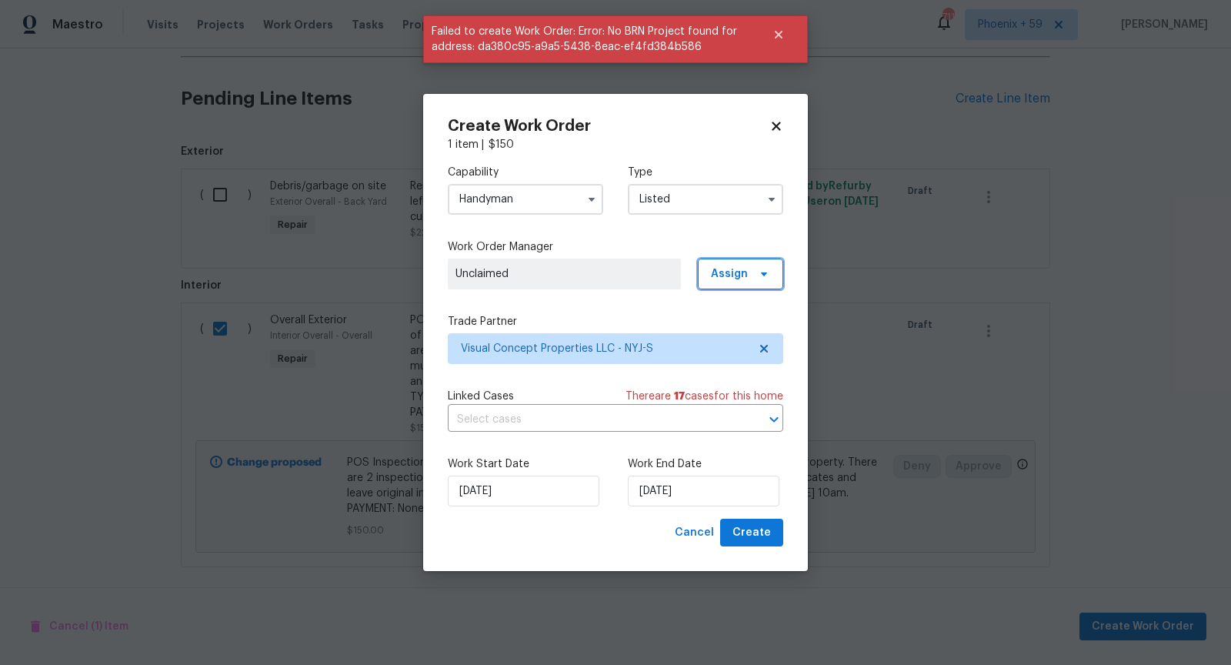
click at [731, 282] on span "Assign" at bounding box center [740, 274] width 85 height 31
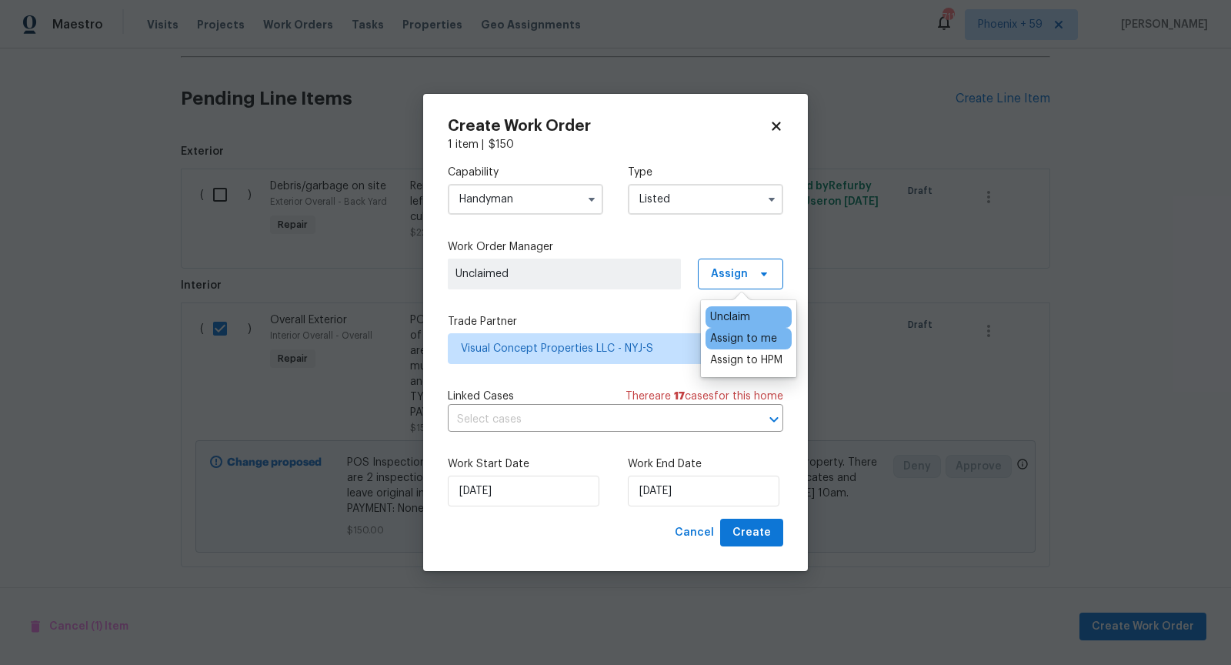
click at [741, 335] on div "Assign to me" at bounding box center [743, 338] width 67 height 15
click at [793, 469] on div "Create Work Order 1 item | $ 150 Capability Handyman Type Listed Work Order Man…" at bounding box center [615, 333] width 385 height 478
click at [743, 549] on div "Create Work Order 1 item | $ 150 Capability Handyman Type Listed Work Order Man…" at bounding box center [615, 333] width 385 height 478
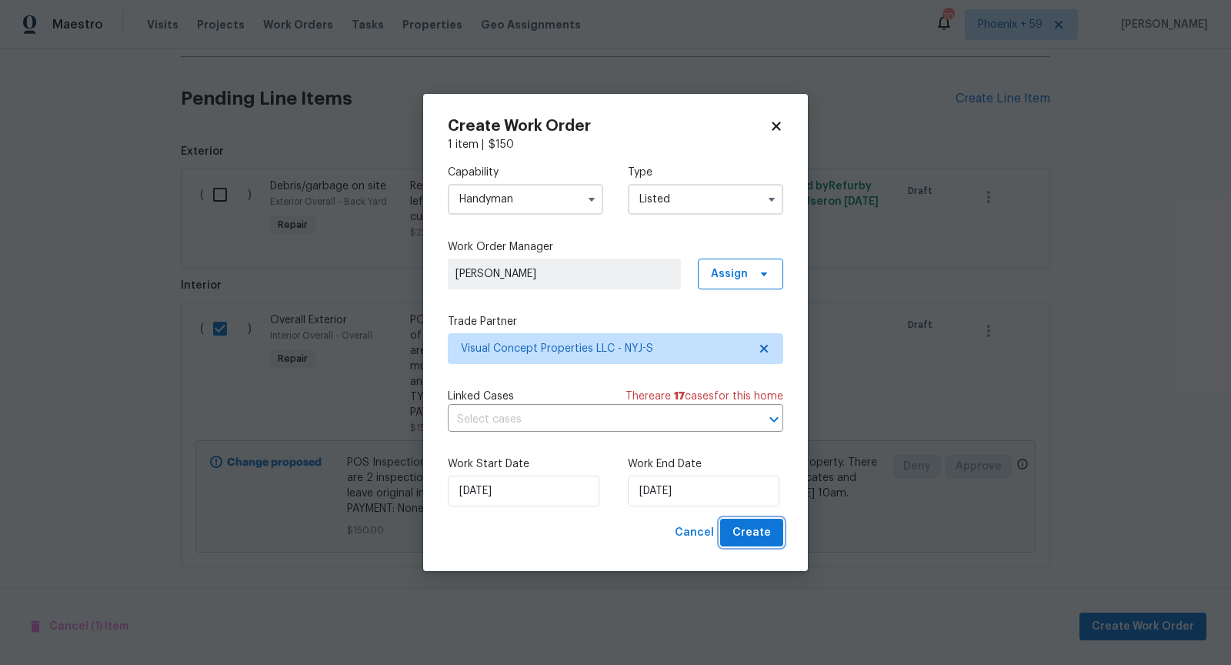
drag, startPoint x: 756, startPoint y: 535, endPoint x: 766, endPoint y: 473, distance: 63.3
click at [768, 473] on div "Create Work Order 1 item | $ 150 Capability Handyman Type Listed Work Order Man…" at bounding box center [616, 333] width 336 height 429
click at [780, 463] on label "Work End Date" at bounding box center [705, 463] width 155 height 15
click at [773, 533] on button "Create" at bounding box center [751, 533] width 63 height 28
checkbox input "false"
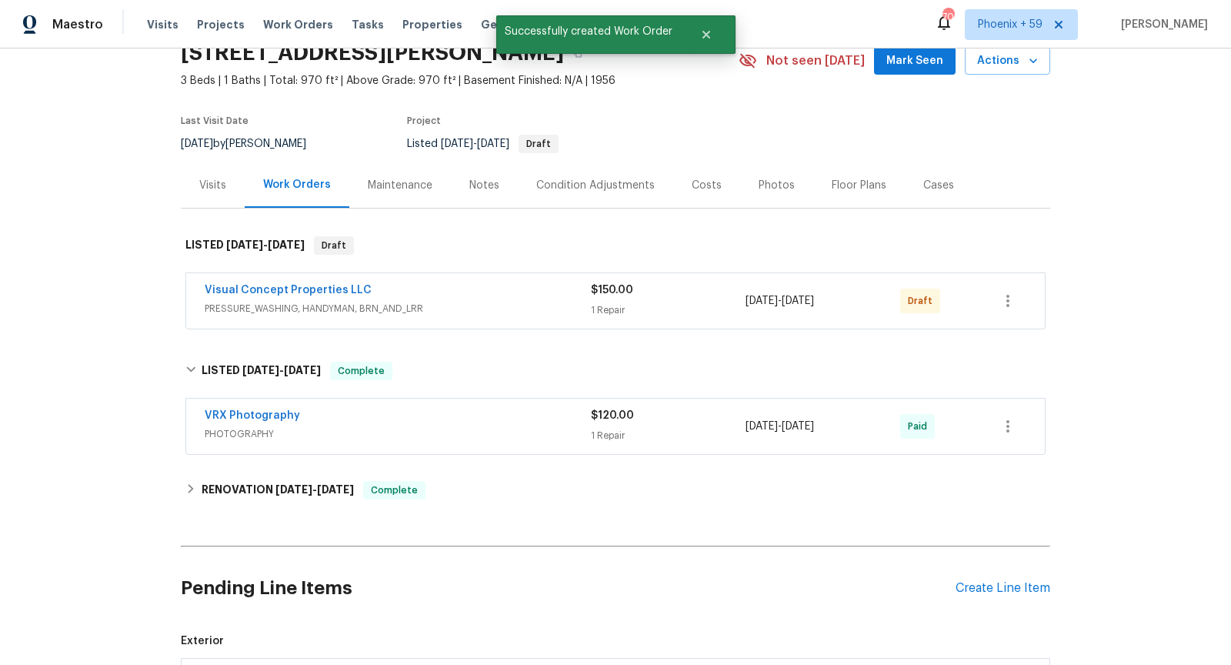
scroll to position [30, 0]
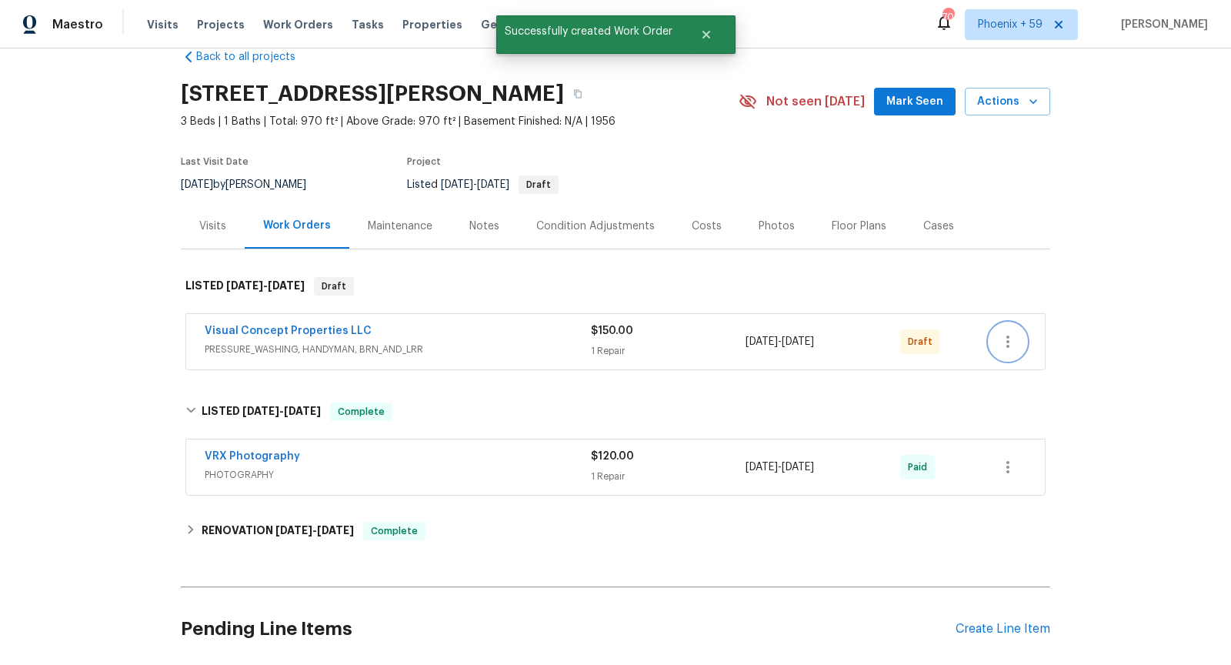
click at [1013, 351] on button "button" at bounding box center [1008, 341] width 37 height 37
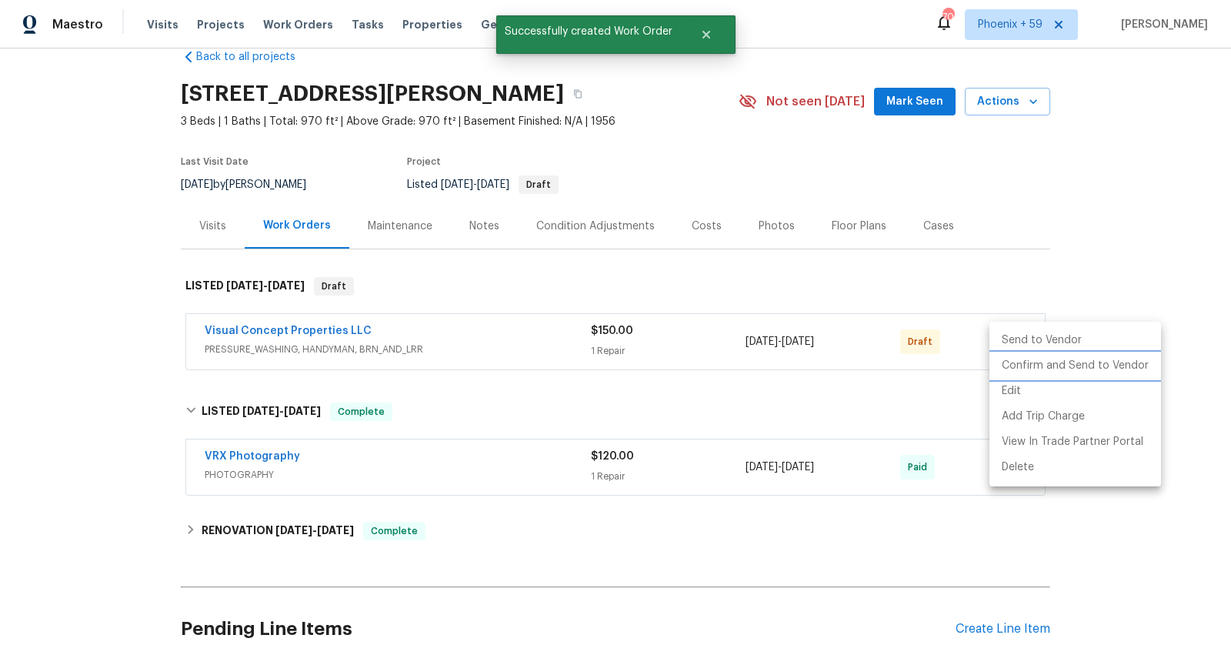
click at [1056, 367] on li "Confirm and Send to Vendor" at bounding box center [1076, 365] width 172 height 25
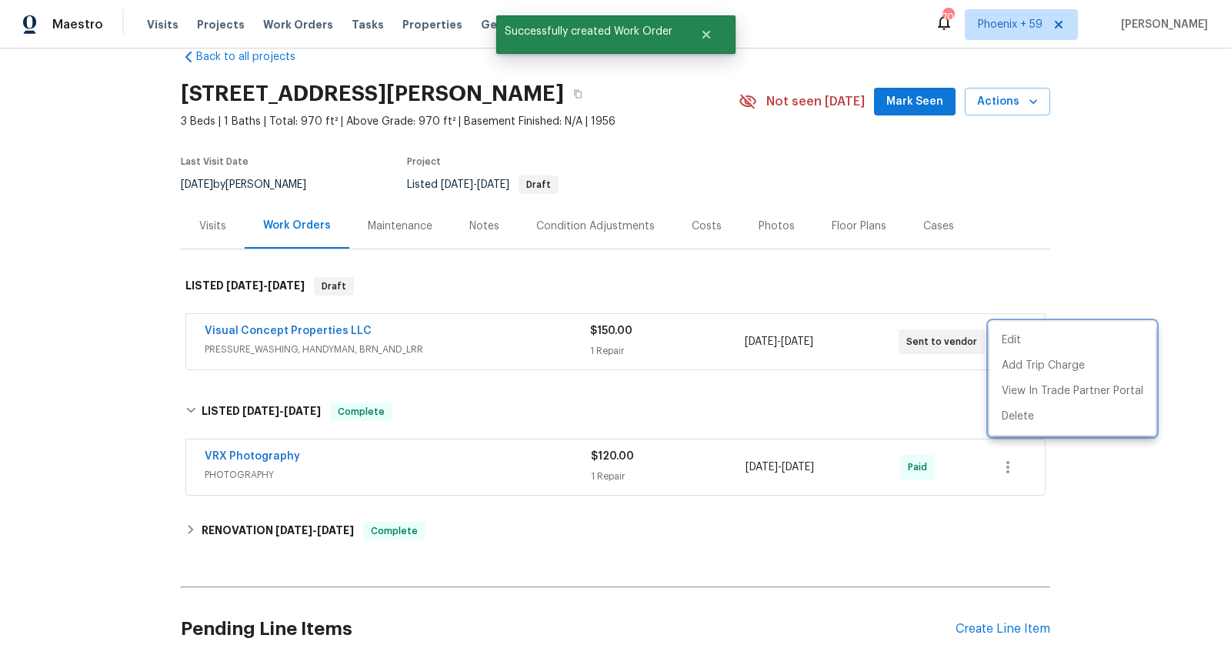
click at [332, 332] on div at bounding box center [615, 332] width 1231 height 665
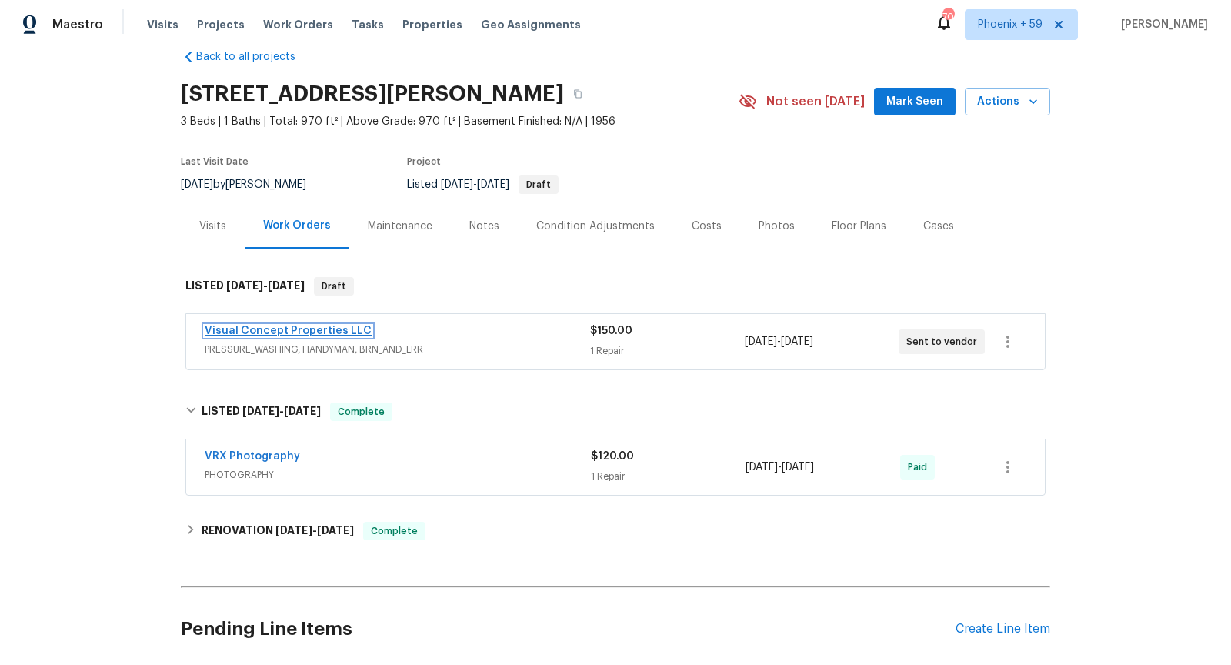
click at [320, 330] on link "Visual Concept Properties LLC" at bounding box center [288, 331] width 167 height 11
